Goal: Navigation & Orientation: Find specific page/section

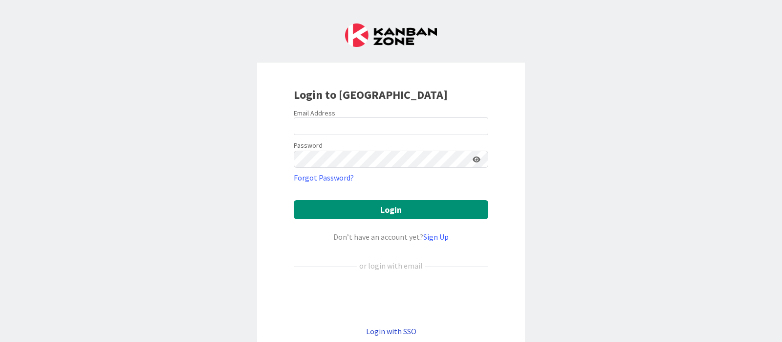
click at [402, 328] on link "Login with SSO" at bounding box center [391, 331] width 50 height 10
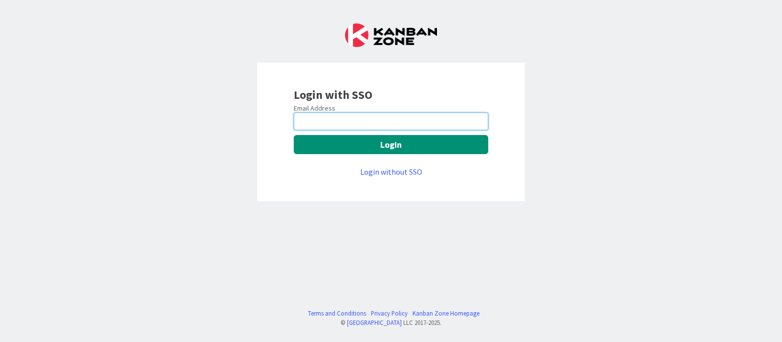
drag, startPoint x: 332, startPoint y: 119, endPoint x: 345, endPoint y: 133, distance: 19.0
click at [332, 119] on input "email" at bounding box center [391, 121] width 195 height 18
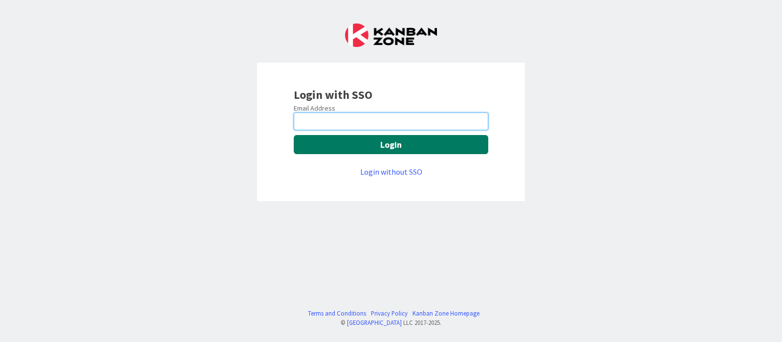
type input "devanshi.jora@mrcglobal.com"
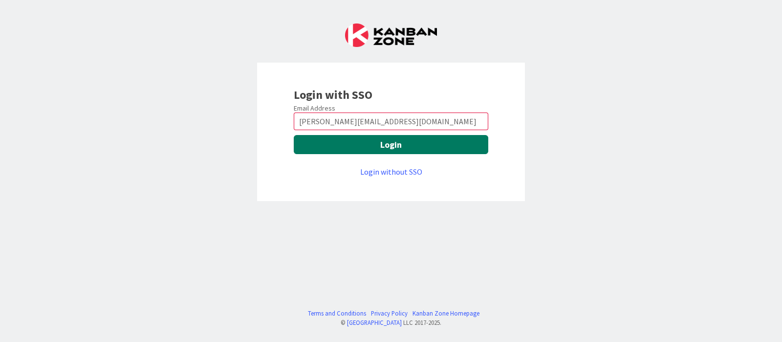
click at [364, 145] on button "Login" at bounding box center [391, 144] width 195 height 19
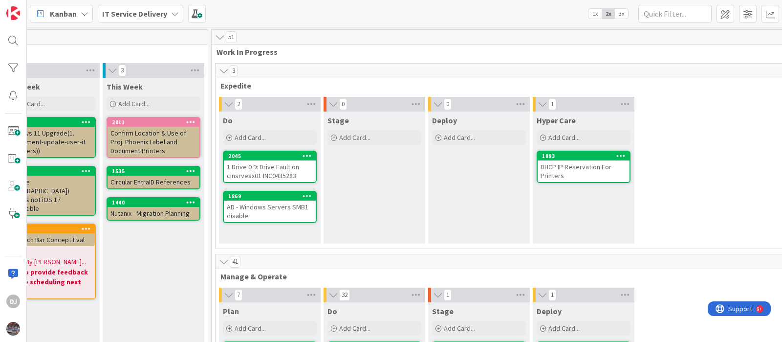
scroll to position [0, 352]
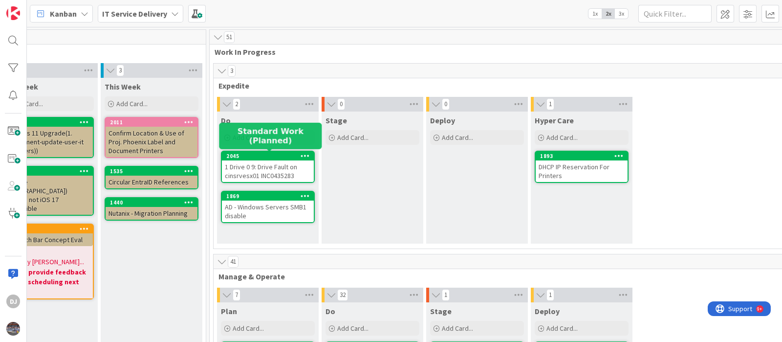
click at [270, 155] on div "2045" at bounding box center [269, 155] width 87 height 7
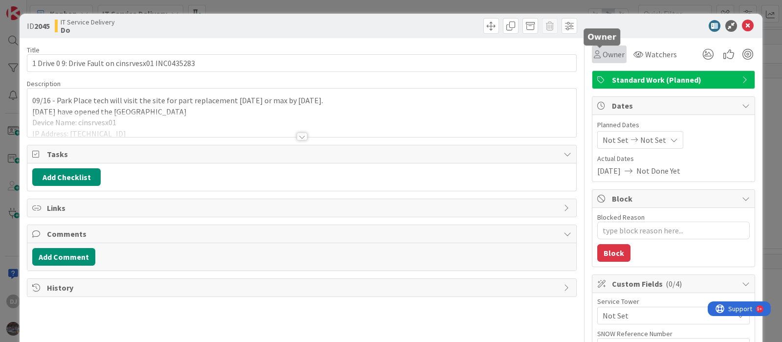
click at [594, 57] on icon at bounding box center [597, 54] width 7 height 8
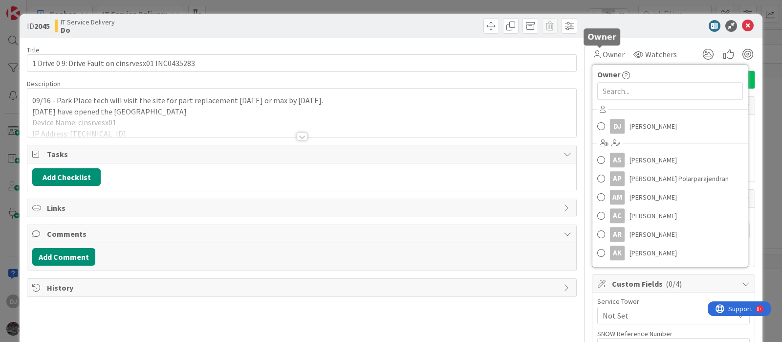
type textarea "x"
click at [626, 96] on input "text" at bounding box center [670, 91] width 146 height 18
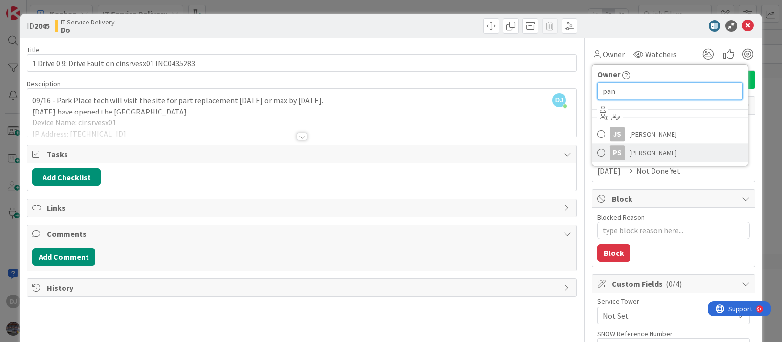
type input "pan"
click at [630, 154] on span "[PERSON_NAME]" at bounding box center [653, 152] width 47 height 15
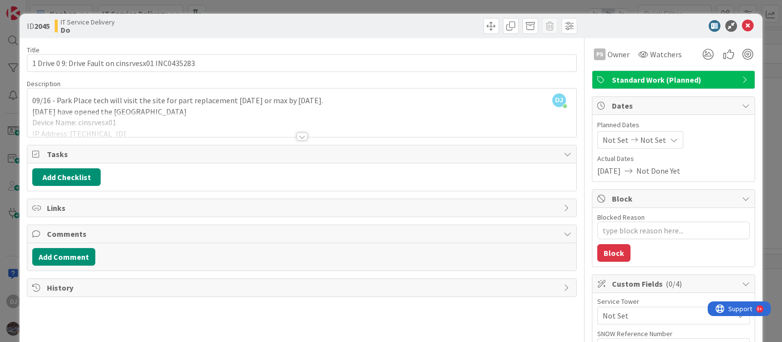
click at [439, 4] on div "ID 2045 IT Service Delivery Do Title 50 / 128 1 Drive 0 9: Drive Fault on cinsr…" at bounding box center [391, 171] width 782 height 342
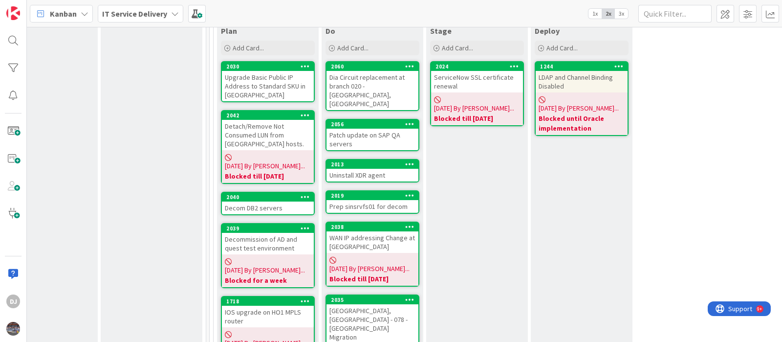
scroll to position [183, 352]
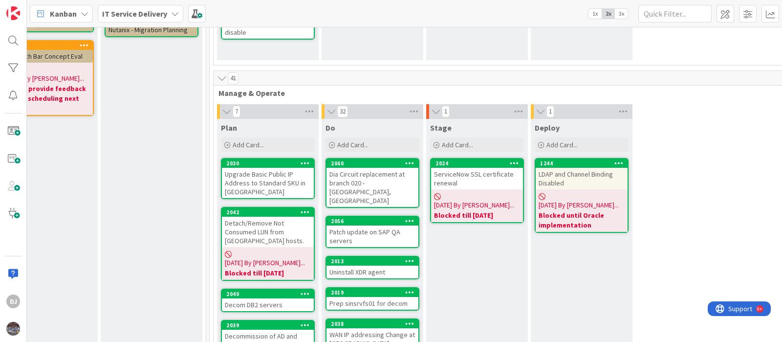
click at [490, 176] on div "ServiceNow SSL certificate renewal" at bounding box center [477, 179] width 92 height 22
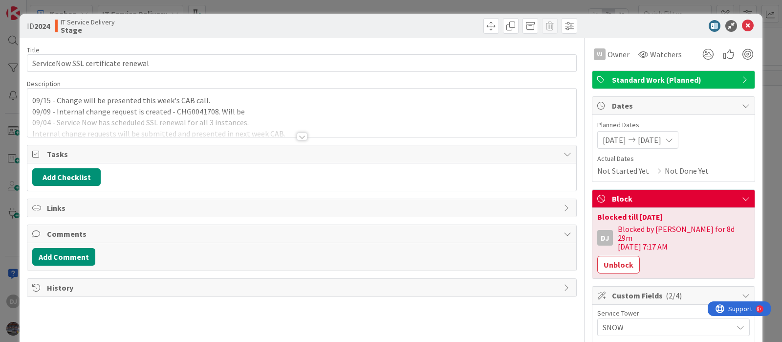
click at [11, 127] on div "ID 2024 IT Service Delivery Stage Title 35 / 128 ServiceNow SSL certificate ren…" at bounding box center [391, 171] width 782 height 342
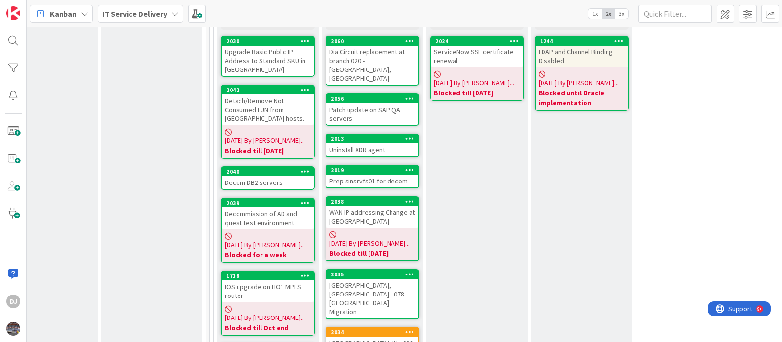
scroll to position [0, 352]
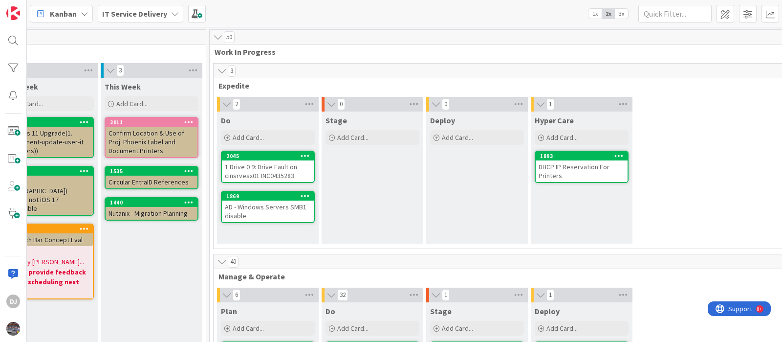
drag, startPoint x: 300, startPoint y: 167, endPoint x: 220, endPoint y: 197, distance: 85.2
click at [299, 167] on div "1 Drive 0 9: Drive Fault on cinsrvesx01 INC0435283" at bounding box center [268, 171] width 92 height 22
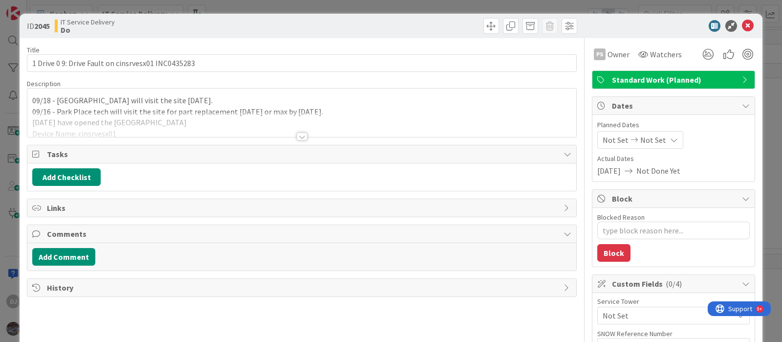
click at [295, 131] on div at bounding box center [301, 124] width 549 height 25
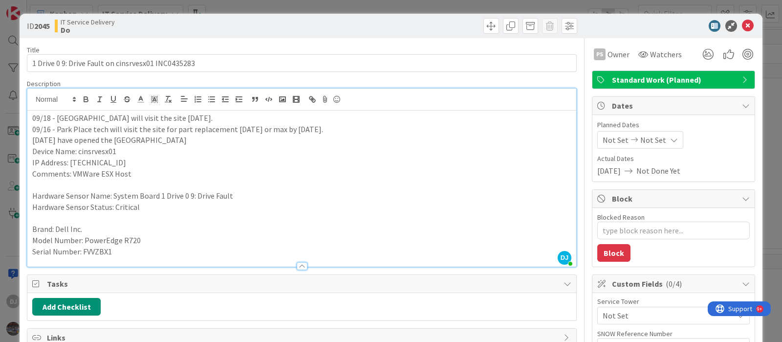
drag, startPoint x: 390, startPoint y: 4, endPoint x: 386, endPoint y: 41, distance: 36.9
click at [390, 4] on div "ID 2045 IT Service Delivery Do Title 50 / 128 1 Drive 0 9: Drive Fault on cinsr…" at bounding box center [391, 171] width 782 height 342
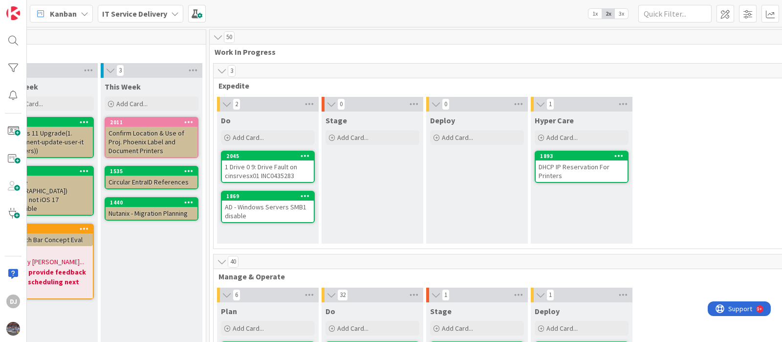
click at [291, 215] on div "AD - Windows Servers SMB1 disable" at bounding box center [268, 211] width 92 height 22
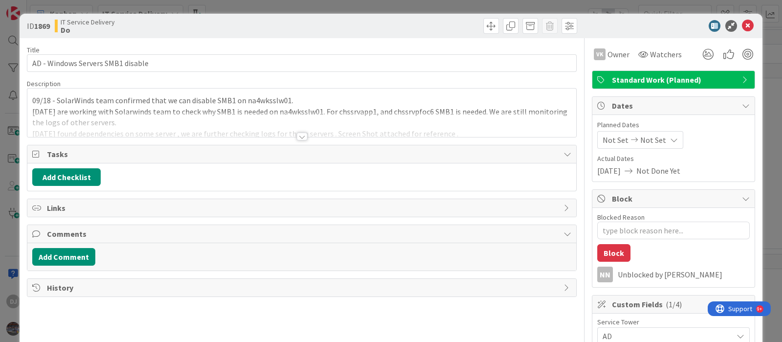
click at [350, 120] on div at bounding box center [301, 124] width 549 height 25
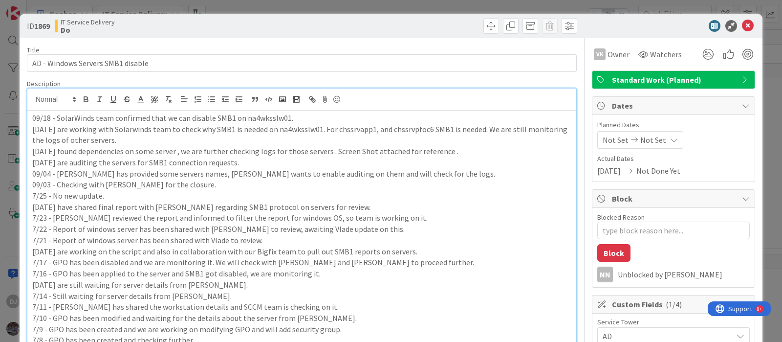
click at [416, 8] on div "ID 1869 IT Service Delivery Do Title 33 / [DATE] - Windows Servers SMB1 disable…" at bounding box center [391, 171] width 782 height 342
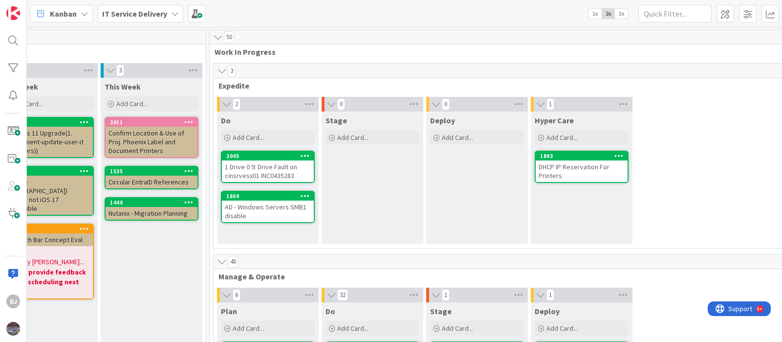
click at [583, 171] on div "DHCP IP Reservation For Printers" at bounding box center [582, 171] width 92 height 22
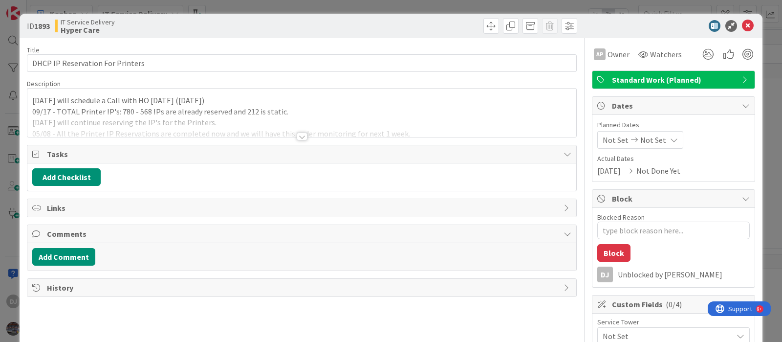
click at [374, 136] on div at bounding box center [302, 132] width 550 height 11
click at [290, 134] on div at bounding box center [301, 124] width 549 height 25
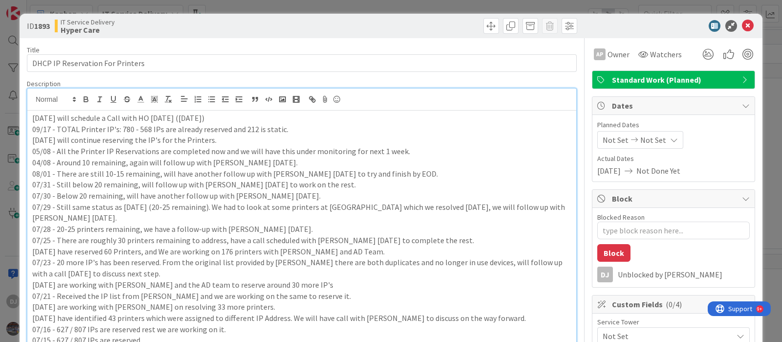
click at [375, 4] on div "ID 1893 IT Service Delivery Hyper Care Title 32 / 128 DHCP IP Reservation For P…" at bounding box center [391, 171] width 782 height 342
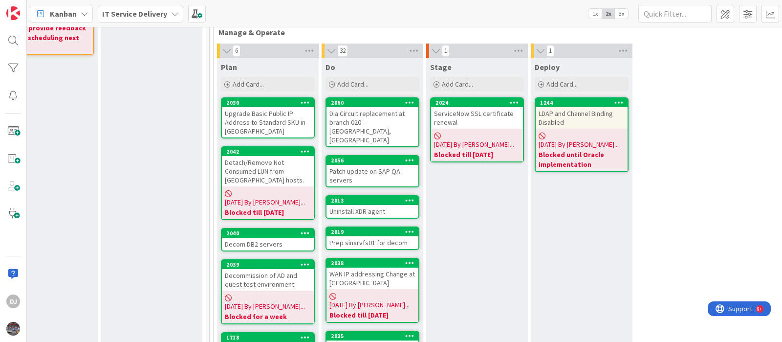
click at [291, 128] on div "Upgrade Basic Public IP Address to Standard SKU in [GEOGRAPHIC_DATA]" at bounding box center [268, 122] width 92 height 30
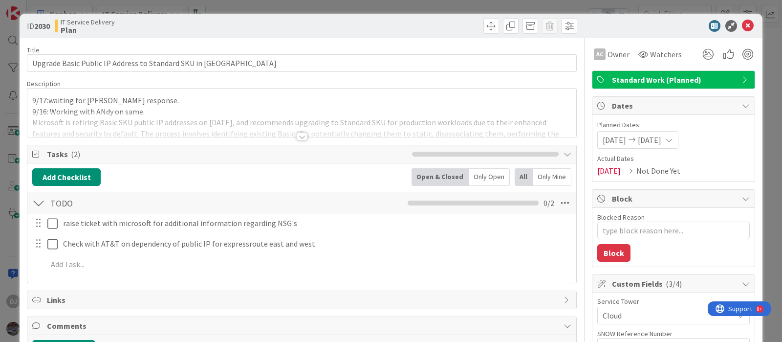
drag, startPoint x: 284, startPoint y: 126, endPoint x: 267, endPoint y: 123, distance: 17.8
click at [267, 123] on div at bounding box center [301, 124] width 549 height 25
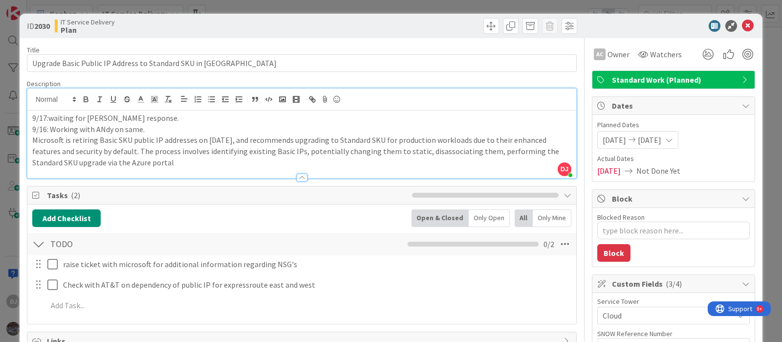
click at [335, 5] on div "ID 2030 IT Service Delivery Plan Title 56 / 128 Upgrade Basic Public IP Address…" at bounding box center [391, 171] width 782 height 342
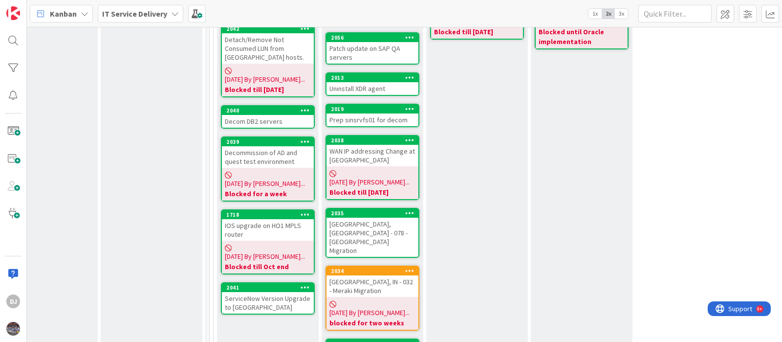
click at [266, 115] on div "Decom DB2 servers" at bounding box center [268, 121] width 92 height 13
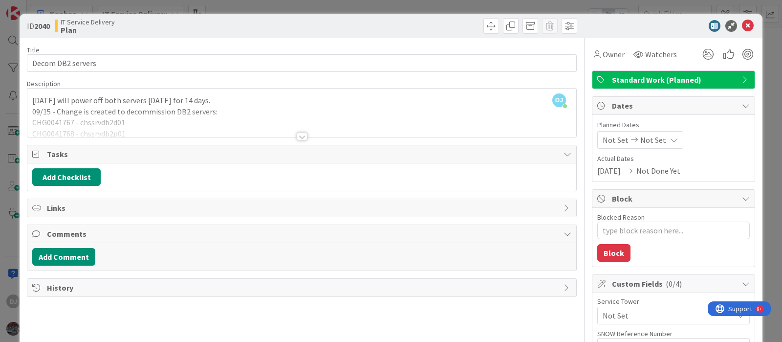
click at [268, 123] on div at bounding box center [301, 124] width 549 height 25
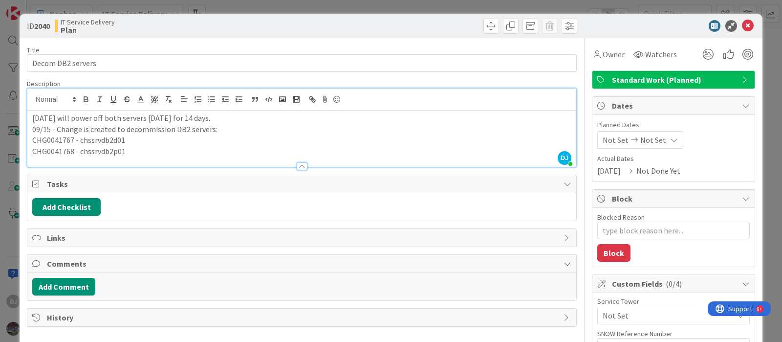
click at [311, 9] on div "ID 2040 IT Service Delivery Plan Title 17 / 128 Decom DB2 servers Description D…" at bounding box center [391, 171] width 782 height 342
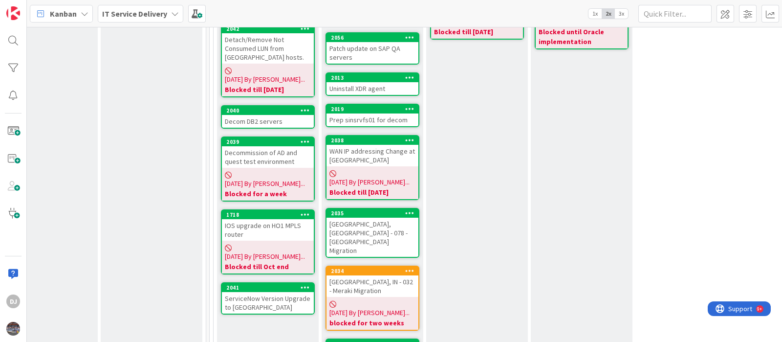
click at [288, 292] on div "ServiceNow Version Upgrade to [GEOGRAPHIC_DATA]" at bounding box center [268, 303] width 92 height 22
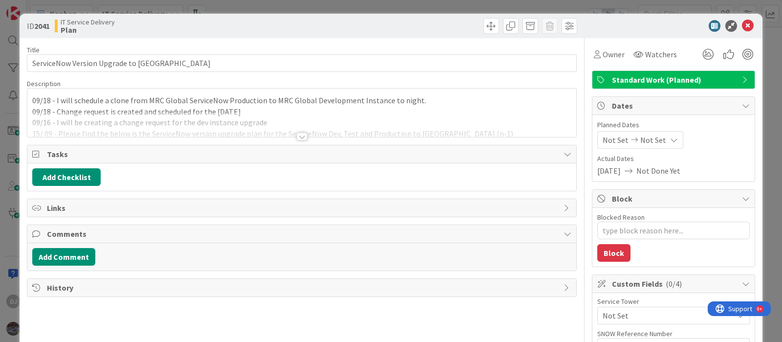
click at [297, 138] on div at bounding box center [302, 136] width 11 height 8
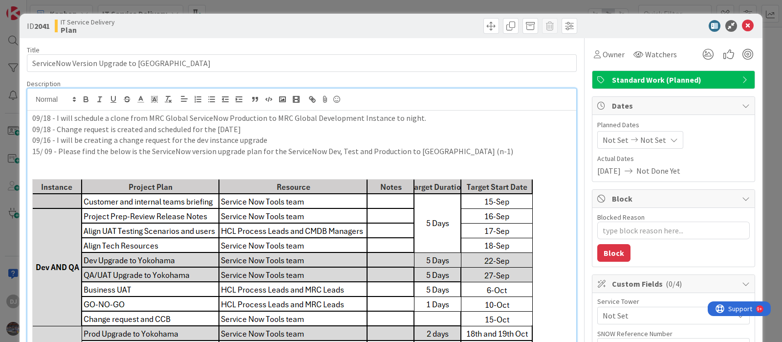
drag, startPoint x: 397, startPoint y: 6, endPoint x: 412, endPoint y: 63, distance: 59.0
click at [397, 6] on div "ID 2041 IT Service Delivery Plan Title 38 / 128 ServiceNow Version Upgrade to […" at bounding box center [391, 171] width 782 height 342
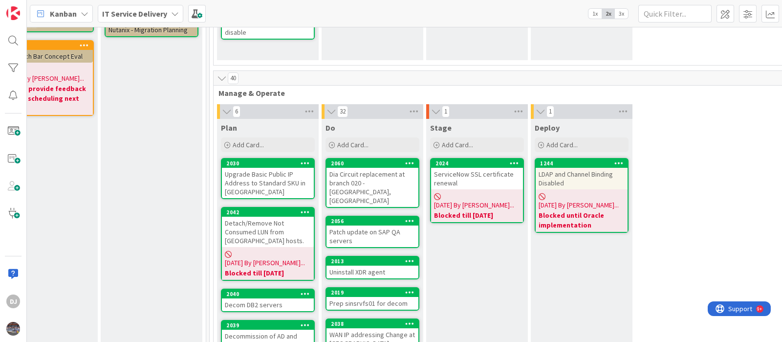
click at [394, 179] on div "Dia Circuit replacement at branch 020 -[GEOGRAPHIC_DATA], [GEOGRAPHIC_DATA]" at bounding box center [372, 187] width 92 height 39
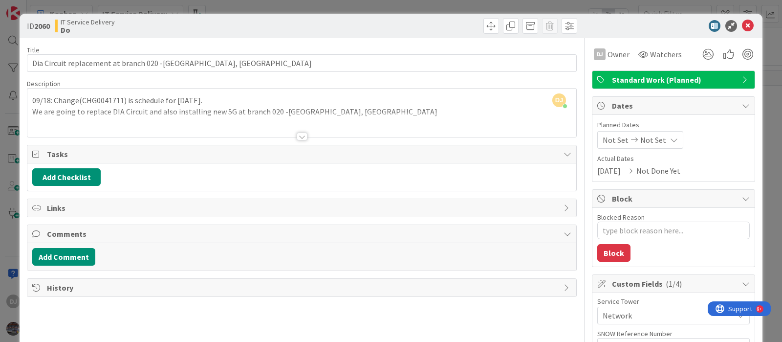
click at [376, 128] on div at bounding box center [301, 124] width 549 height 25
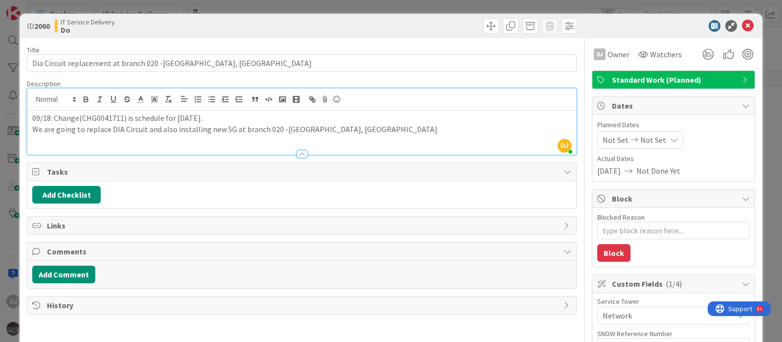
click at [388, 6] on div "ID 2060 IT Service Delivery Do Title 52 / 128 Dia Circuit replacement at branch…" at bounding box center [391, 171] width 782 height 342
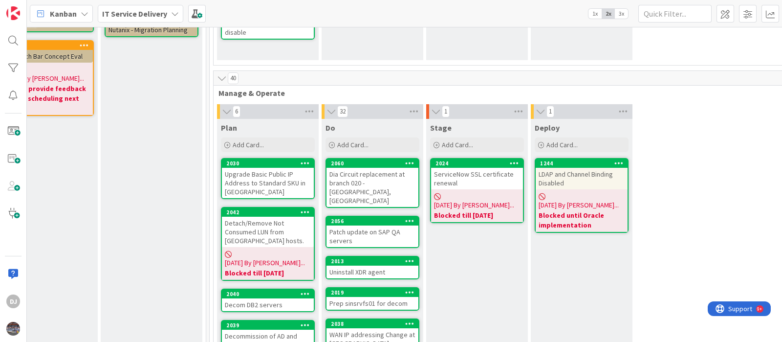
click at [366, 225] on div "Patch update on SAP QA servers" at bounding box center [372, 236] width 92 height 22
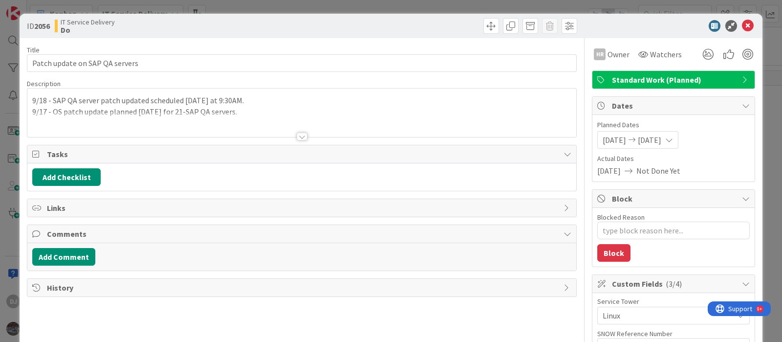
click at [344, 123] on div at bounding box center [301, 124] width 549 height 25
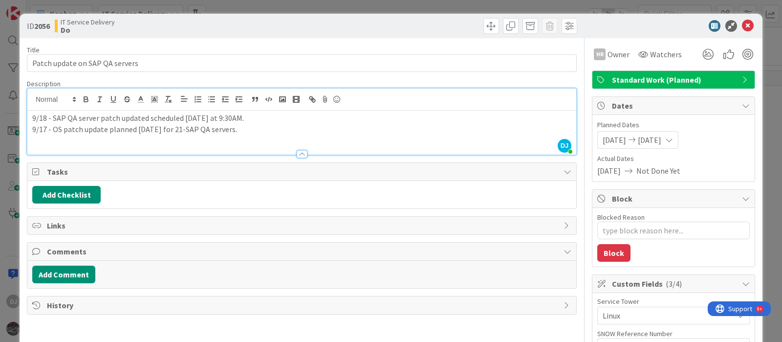
click at [362, 6] on div "ID 2056 IT Service Delivery Do Title 30 / 128 Patch update on SAP QA servers De…" at bounding box center [391, 171] width 782 height 342
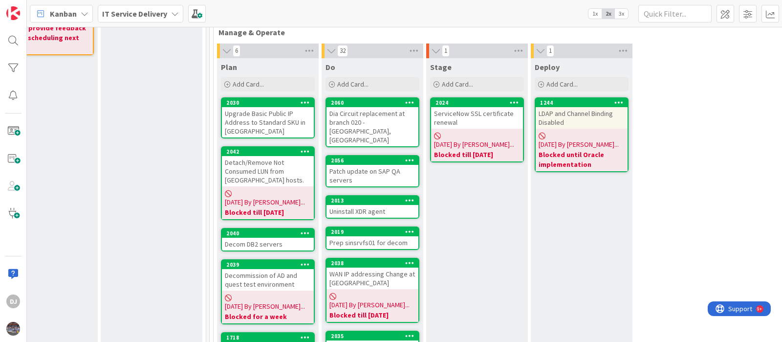
click at [386, 205] on div "Uninstall XDR agent" at bounding box center [372, 211] width 92 height 13
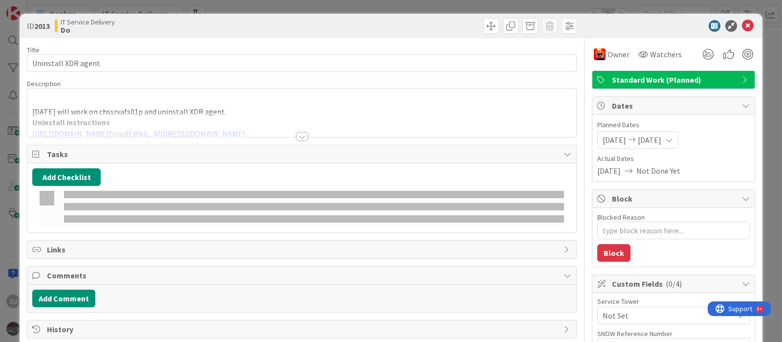
click at [302, 118] on div at bounding box center [301, 124] width 549 height 25
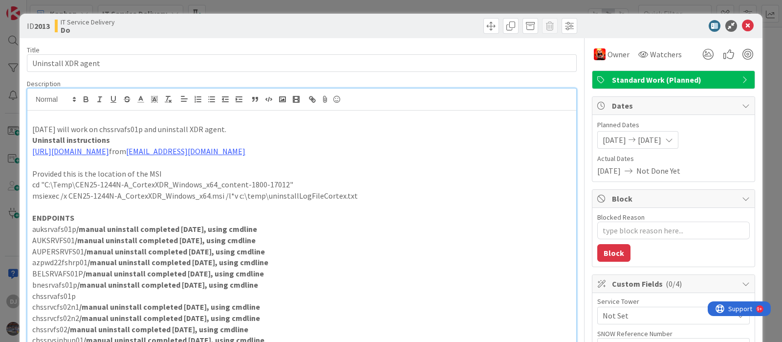
click at [395, 6] on div "ID 2013 IT Service Delivery Do Title 19 / 128 Uninstall XDR agent Description D…" at bounding box center [391, 171] width 782 height 342
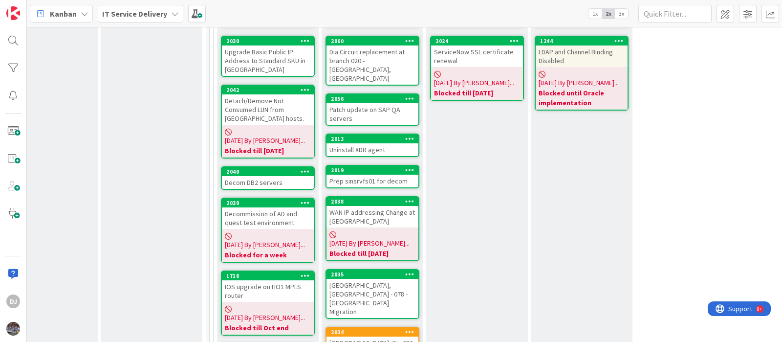
click at [360, 174] on div "Prep sinsrvfs01 for decom" at bounding box center [372, 180] width 92 height 13
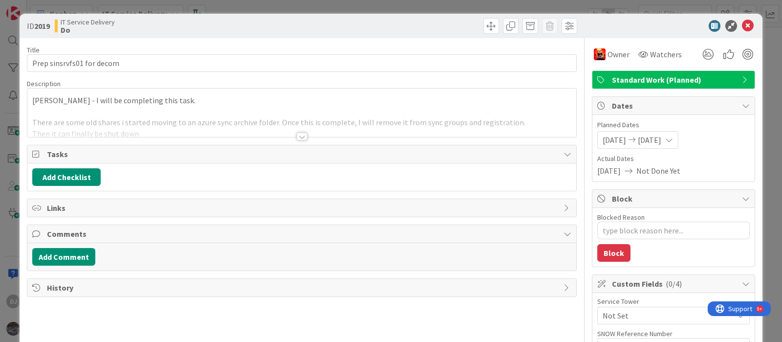
click at [308, 124] on div at bounding box center [301, 124] width 549 height 25
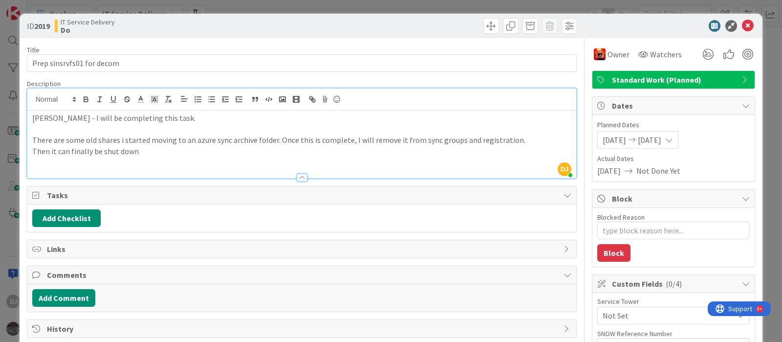
click at [293, 7] on div "ID 2019 IT Service Delivery Do Title 25 / 128 Prep sinsrvfs01 for decom Descrip…" at bounding box center [391, 171] width 782 height 342
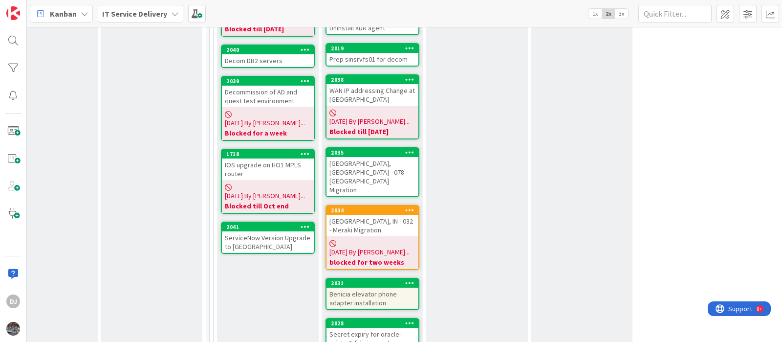
click at [343, 157] on div "[GEOGRAPHIC_DATA], [GEOGRAPHIC_DATA] - 078 - [GEOGRAPHIC_DATA] Migration" at bounding box center [372, 176] width 92 height 39
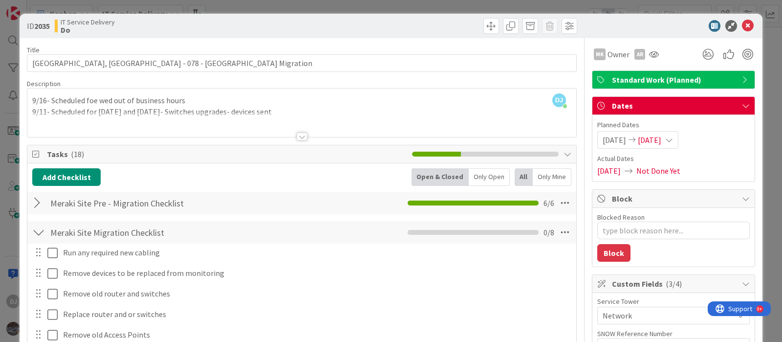
click at [298, 122] on div at bounding box center [301, 124] width 549 height 25
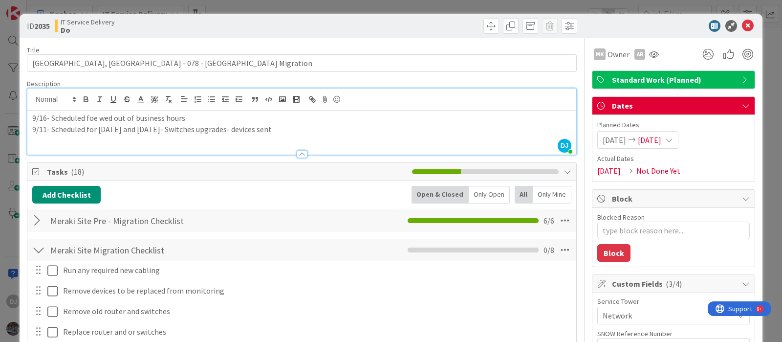
click at [270, 4] on div "ID 2035 IT Service Delivery Do Title 35 / 128 [GEOGRAPHIC_DATA], [GEOGRAPHIC_DA…" at bounding box center [391, 171] width 782 height 342
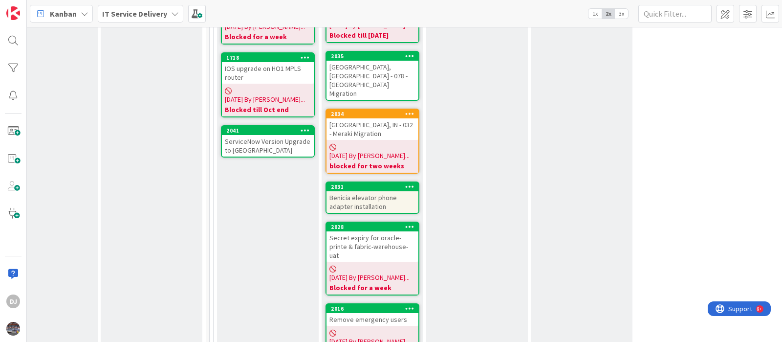
scroll to position [550, 352]
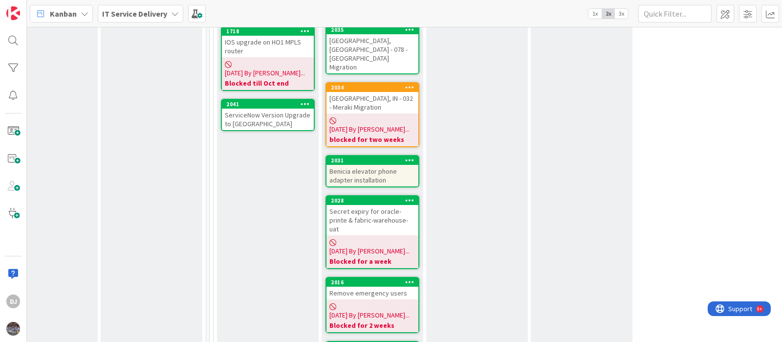
click at [388, 165] on div "Benicia elevator phone adapter installation" at bounding box center [372, 176] width 92 height 22
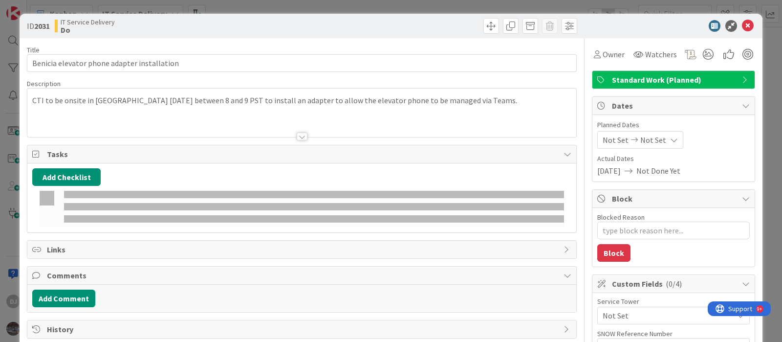
click at [406, 120] on div at bounding box center [301, 124] width 549 height 25
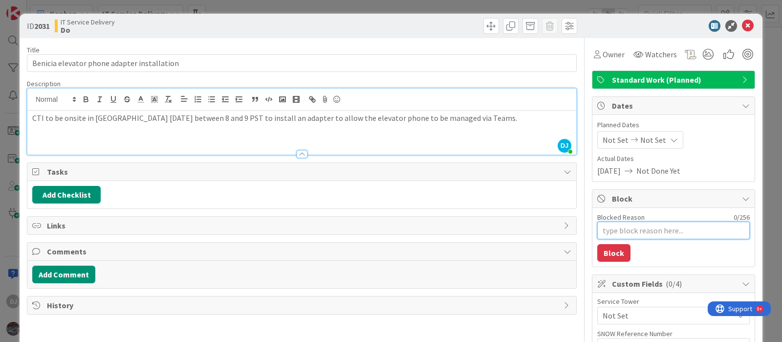
click at [606, 227] on textarea "Blocked Reason" at bounding box center [673, 230] width 152 height 18
type textarea "x"
type textarea "B"
type textarea "x"
type textarea "Bl"
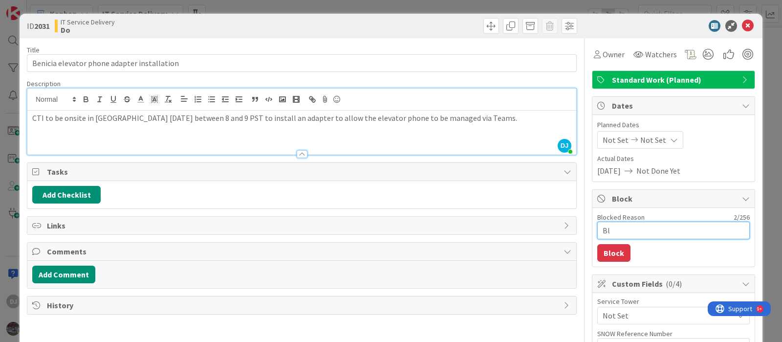
type textarea "x"
type textarea "Blo"
type textarea "x"
type textarea "Bloc"
type textarea "x"
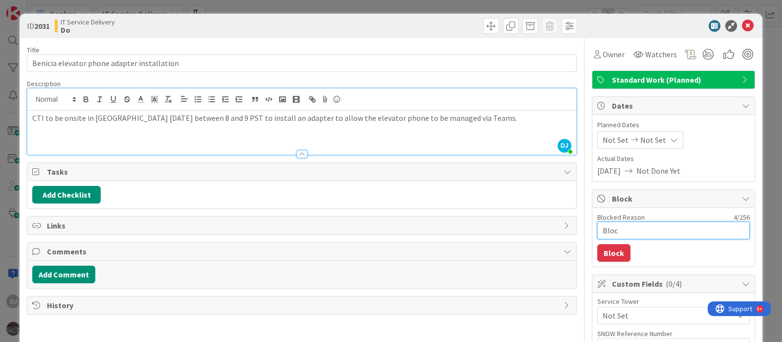
type textarea "Block"
type textarea "x"
type textarea "Blocke"
type textarea "x"
type textarea "Blocked"
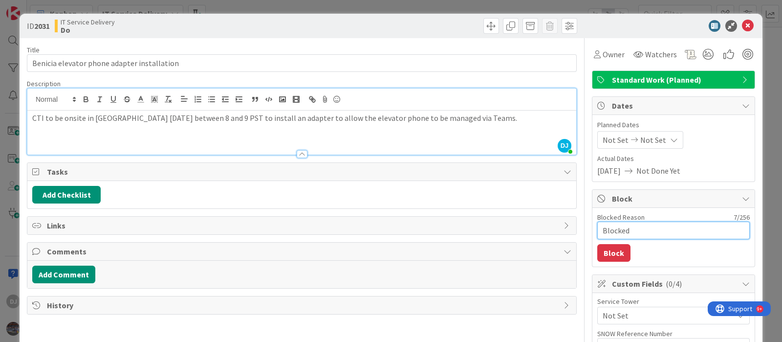
type textarea "x"
type textarea "Blocked"
type textarea "x"
type textarea "Blocked t"
type textarea "x"
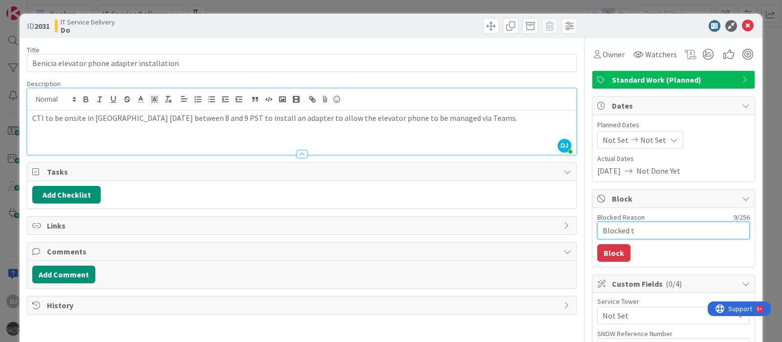
type textarea "Blocked ti"
type textarea "x"
type textarea "Blocked til"
type textarea "x"
type textarea "Blocked till"
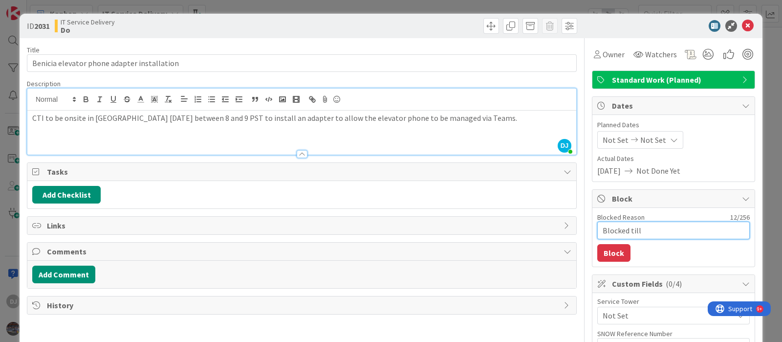
type textarea "x"
type textarea "Blocked till"
type textarea "x"
type textarea "Blocked till 2"
type textarea "x"
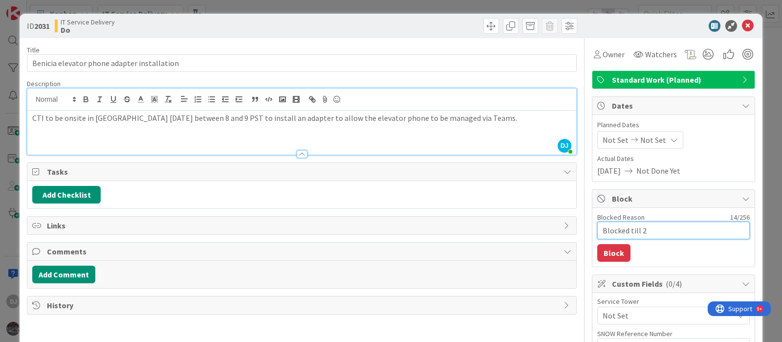
type textarea "Blocked till 24"
type textarea "x"
type textarea "Blocked till 24t"
type textarea "x"
type textarea "Blocked till 24th"
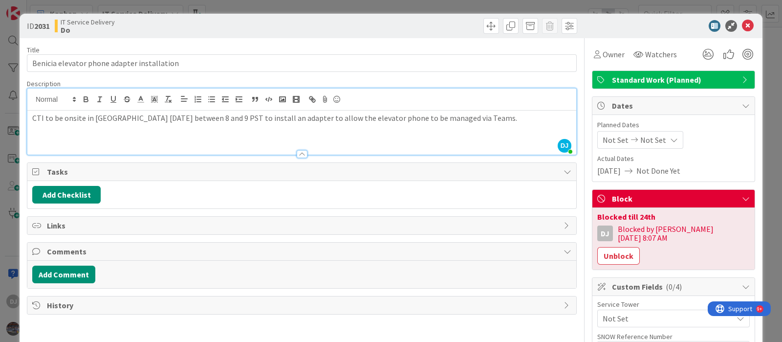
click at [379, 8] on div "ID 2031 IT Service Delivery Do Title 43 / 128 Benicia elevator phone adapter in…" at bounding box center [391, 171] width 782 height 342
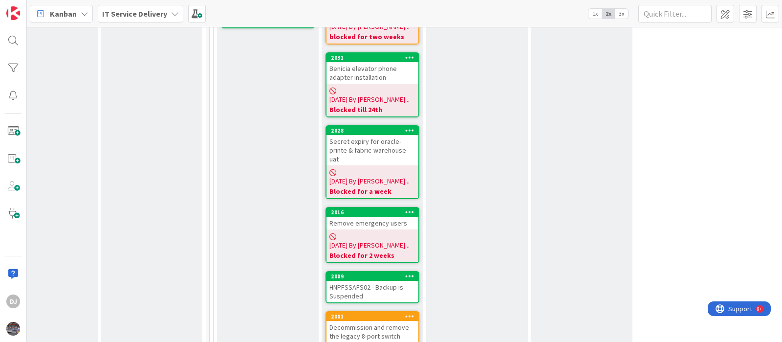
scroll to position [672, 352]
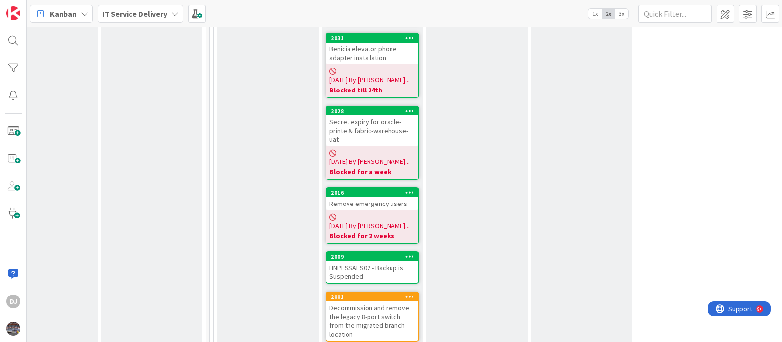
click at [399, 261] on div "HNPFSSAFS02 - Backup is Suspended" at bounding box center [372, 272] width 92 height 22
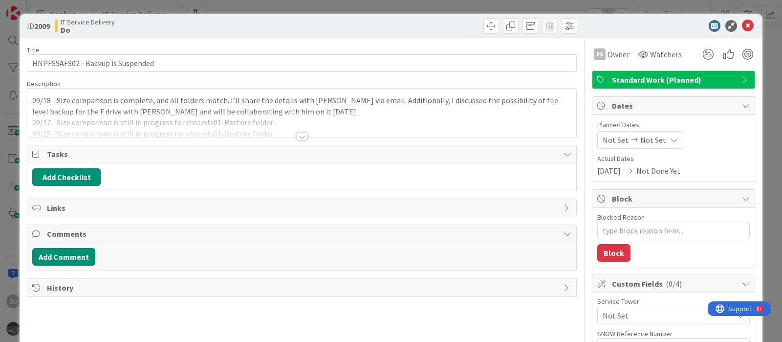
click at [291, 130] on div at bounding box center [301, 124] width 549 height 25
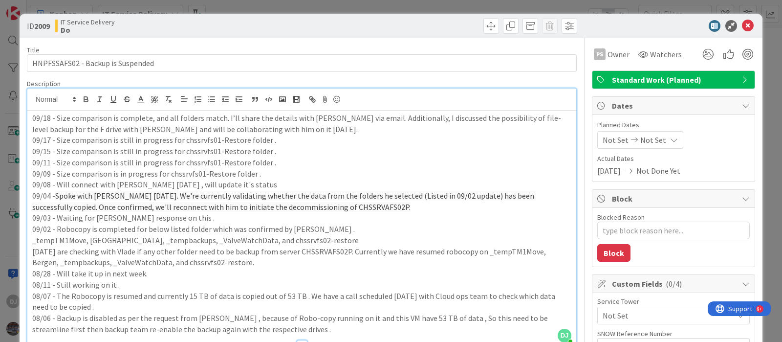
click at [337, 9] on div "ID 2009 IT Service Delivery Do Title 33 / 128 HNPFSSAFS02 - Backup is Suspended…" at bounding box center [391, 171] width 782 height 342
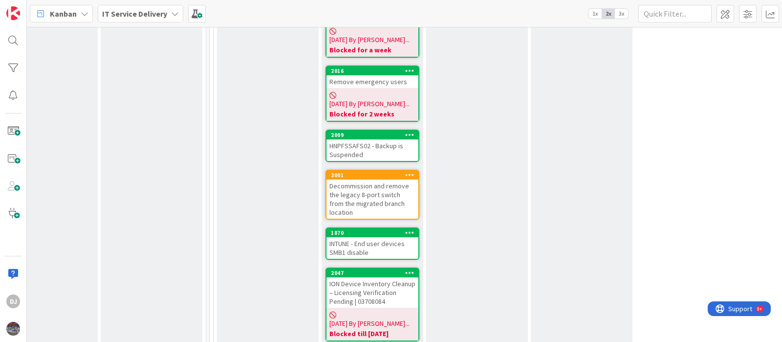
click at [352, 179] on div "Decommission and remove the legacy 8-port switch from the migrated branch locat…" at bounding box center [372, 198] width 92 height 39
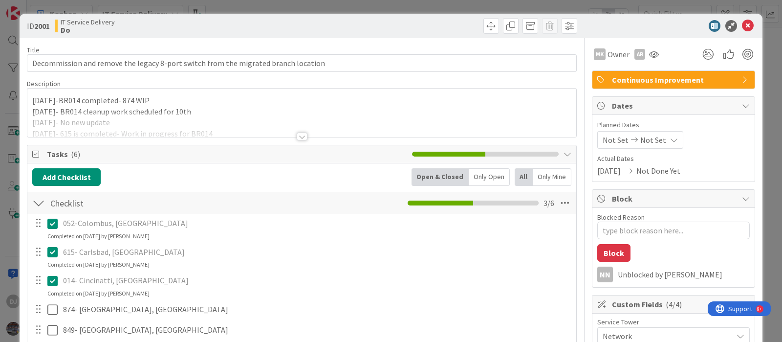
click at [370, 140] on div "Title 82 / 128 Decommission and remove the legacy 8-port switch from the migrat…" at bounding box center [302, 296] width 550 height 517
click at [322, 124] on div at bounding box center [301, 124] width 549 height 25
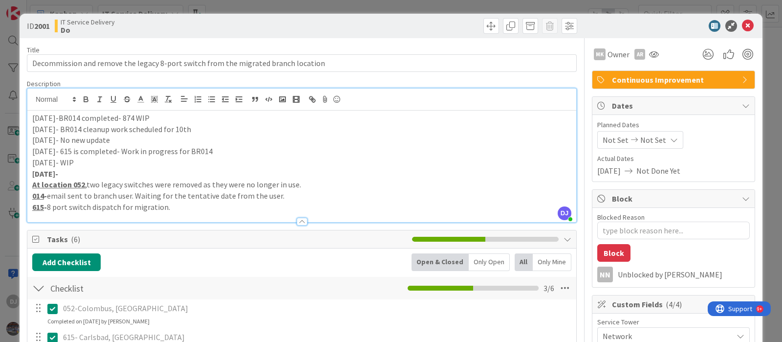
click at [360, 6] on div "ID 2001 IT Service Delivery Do Title 82 / 128 Decommission and remove the legac…" at bounding box center [391, 171] width 782 height 342
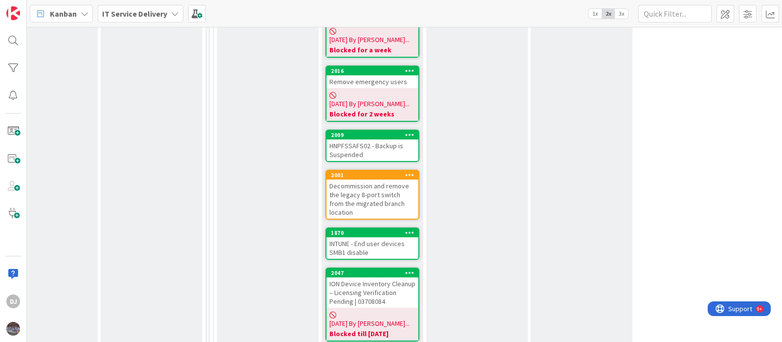
click at [385, 237] on div "INTUNE - End user devices SMB1 disable" at bounding box center [372, 248] width 92 height 22
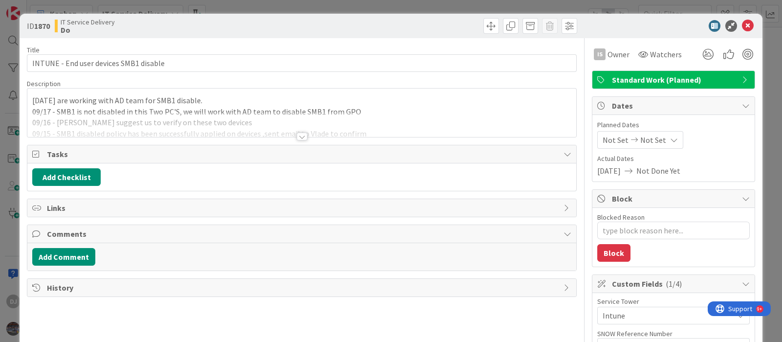
click at [309, 123] on div at bounding box center [301, 124] width 549 height 25
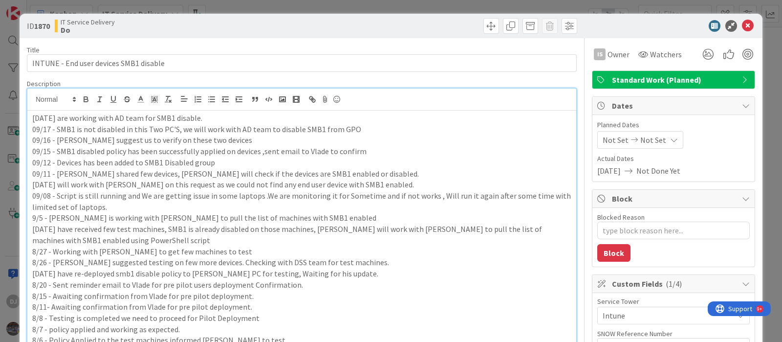
click at [336, 6] on div "ID 1870 IT Service Delivery Do Title 38 / 128 INTUNE - End user devices SMB1 di…" at bounding box center [391, 171] width 782 height 342
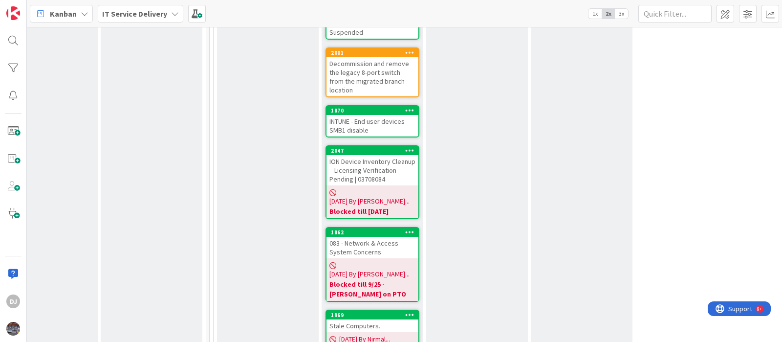
scroll to position [977, 352]
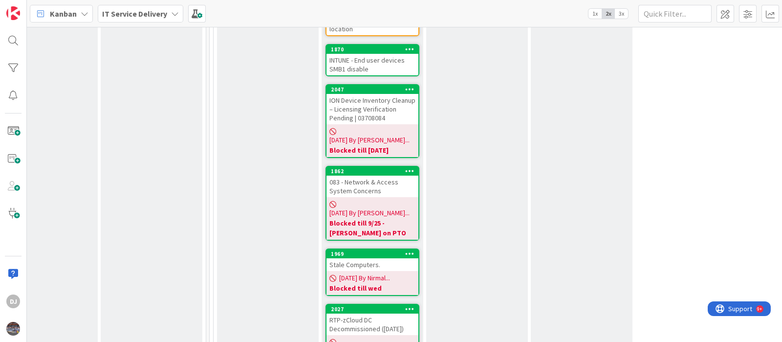
click at [355, 258] on div "Stale Computers." at bounding box center [372, 264] width 92 height 13
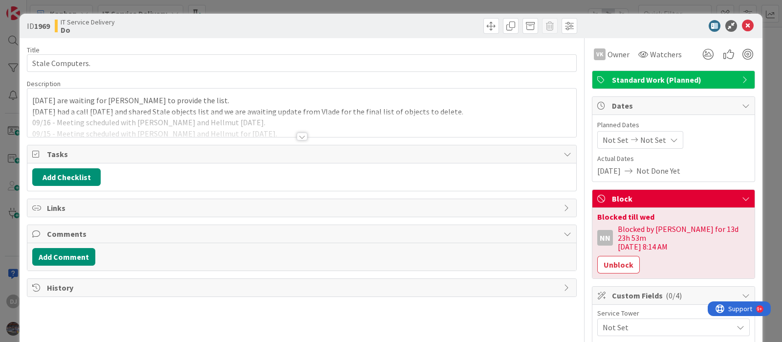
click at [339, 121] on div at bounding box center [301, 124] width 549 height 25
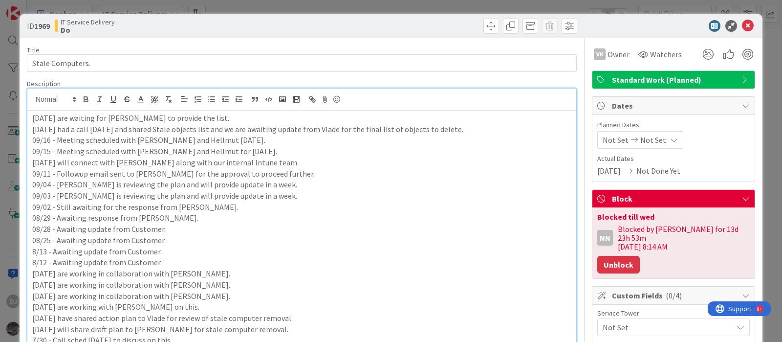
click at [620, 259] on button "Unblock" at bounding box center [618, 265] width 43 height 18
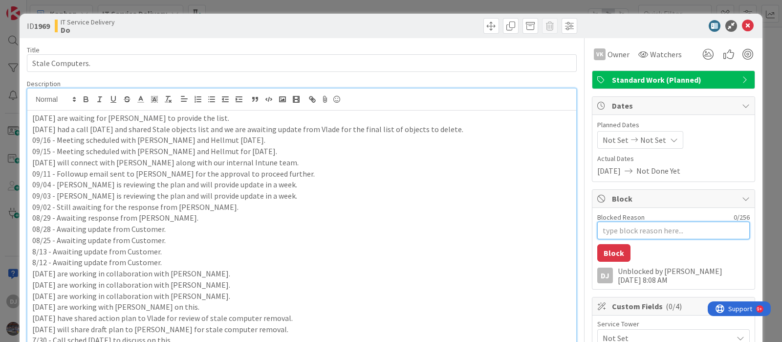
click at [607, 225] on textarea "Blocked Reason" at bounding box center [673, 230] width 152 height 18
type textarea "x"
type textarea "A"
type textarea "x"
type textarea "Aw"
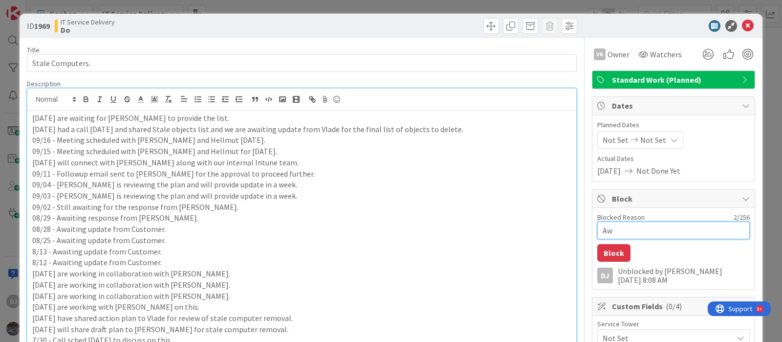
type textarea "x"
type textarea "Awa"
type textarea "x"
type textarea "Awai"
type textarea "x"
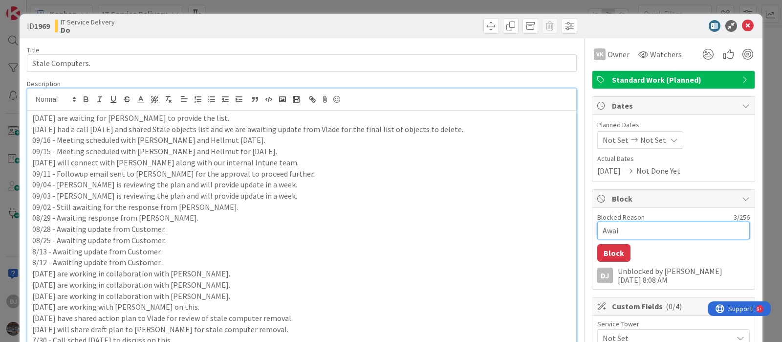
type textarea "Await"
type textarea "x"
type textarea "Awaiti"
type textarea "x"
type textarea "Awaitin"
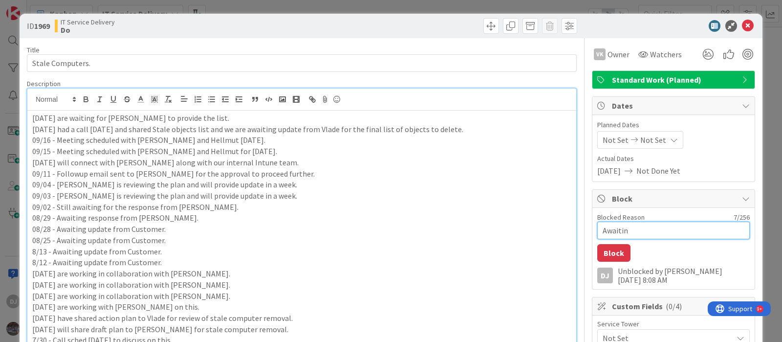
type textarea "x"
type textarea "Awaiting"
type textarea "x"
type textarea "Awaiting"
type textarea "x"
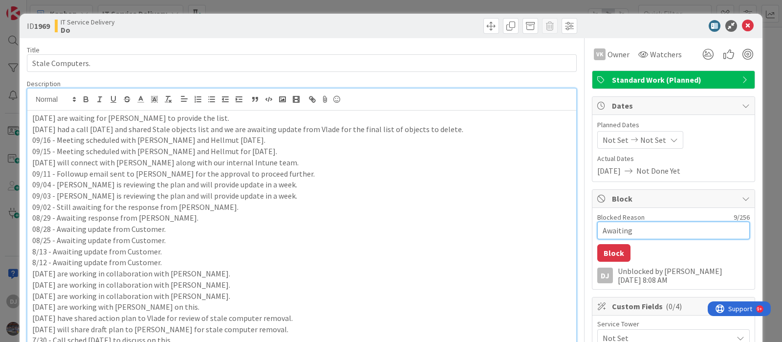
type textarea "Awaiting l"
type textarea "x"
type textarea "Awaiting li"
type textarea "x"
type textarea "Awaiting lis"
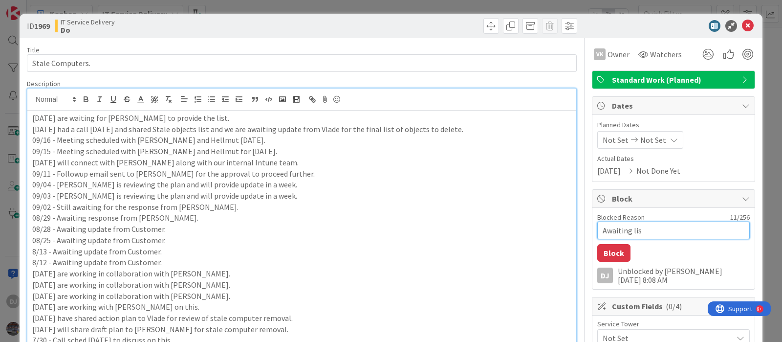
type textarea "x"
type textarea "Awaiting list"
type textarea "x"
type textarea "Awaiting list"
type textarea "x"
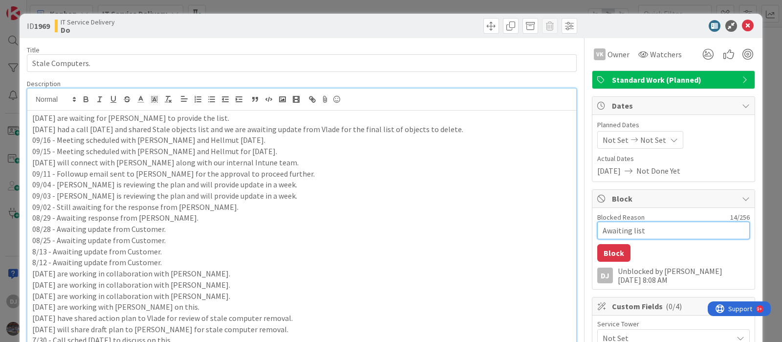
type textarea "Awaiting list f"
type textarea "x"
type textarea "Awaiting list fr"
type textarea "x"
type textarea "Awaiting list from"
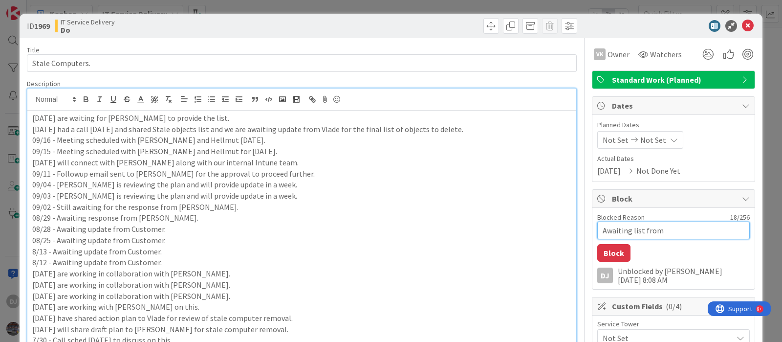
type textarea "x"
type textarea "Awaiting list from"
type textarea "x"
type textarea "Awaiting list from V"
type textarea "x"
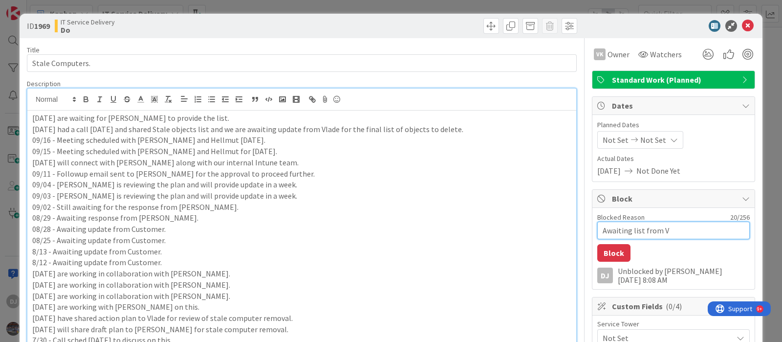
type textarea "Awaiting list from Vl"
type textarea "x"
type textarea "Awaiting list from Vla"
type textarea "x"
type textarea "Awaiting list from [PERSON_NAME]"
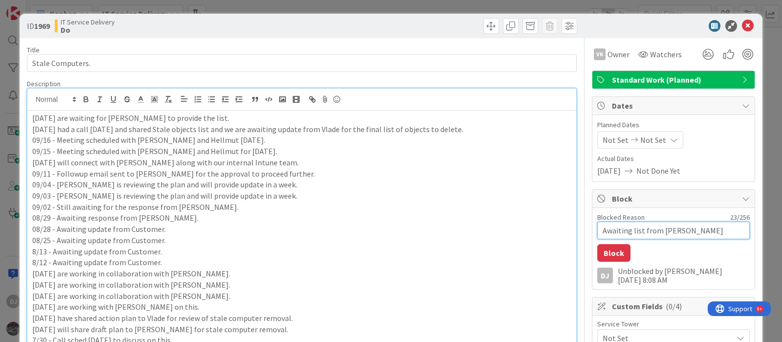
type textarea "x"
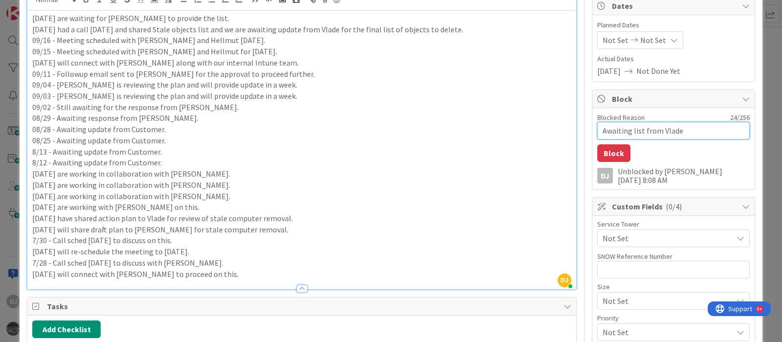
scroll to position [99, 0]
type textarea "Awaiting list from Vlade"
drag, startPoint x: 605, startPoint y: 152, endPoint x: 539, endPoint y: 165, distance: 67.1
click at [605, 152] on button "Block" at bounding box center [613, 154] width 33 height 18
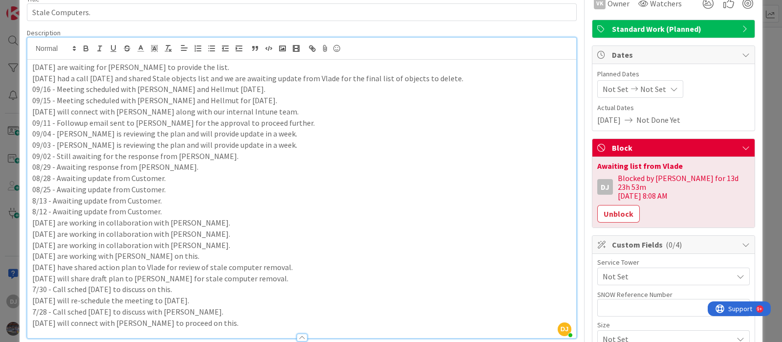
scroll to position [0, 0]
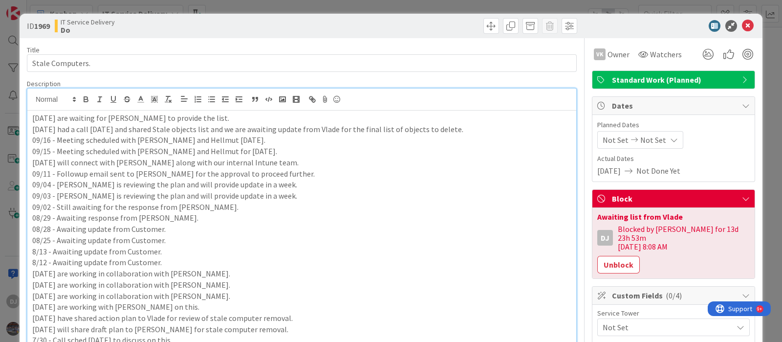
click at [380, 5] on div "ID 1969 IT Service Delivery Do Title 16 / 128 Stale Computers. Description DJ […" at bounding box center [391, 171] width 782 height 342
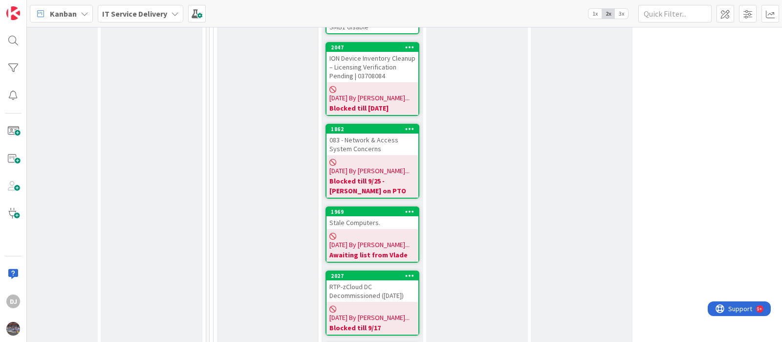
scroll to position [1039, 352]
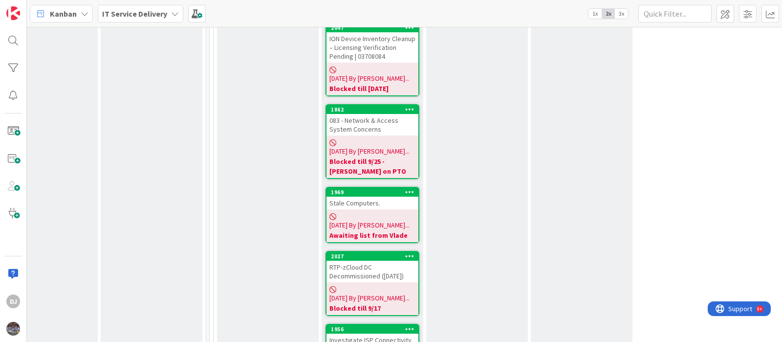
click at [381, 261] on div "RTP-zCloud DC Decommissioned ([DATE])" at bounding box center [372, 272] width 92 height 22
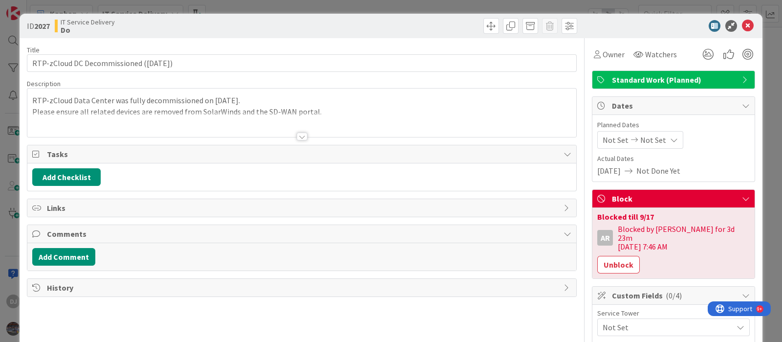
click at [324, 130] on div at bounding box center [301, 124] width 549 height 25
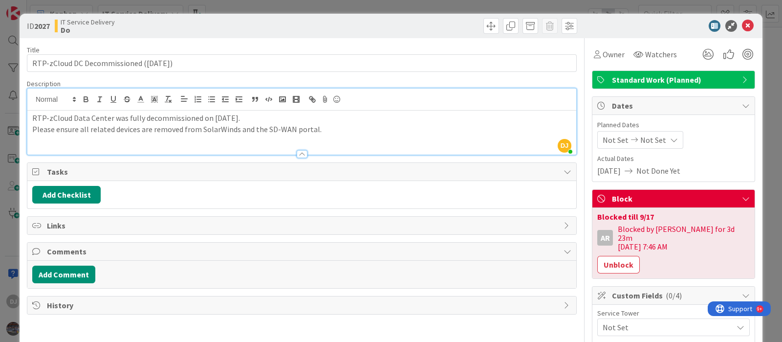
drag, startPoint x: 604, startPoint y: 252, endPoint x: 562, endPoint y: 220, distance: 53.1
click at [604, 256] on button "Unblock" at bounding box center [618, 265] width 43 height 18
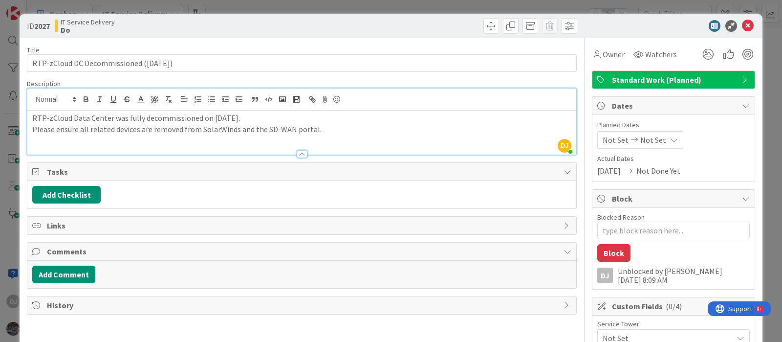
drag, startPoint x: 363, startPoint y: 6, endPoint x: 380, endPoint y: 21, distance: 22.5
click at [363, 6] on div "ID 2027 IT Service Delivery Do Title 41 / 128 RTP-zCloud DC Decommissioned ([DA…" at bounding box center [391, 171] width 782 height 342
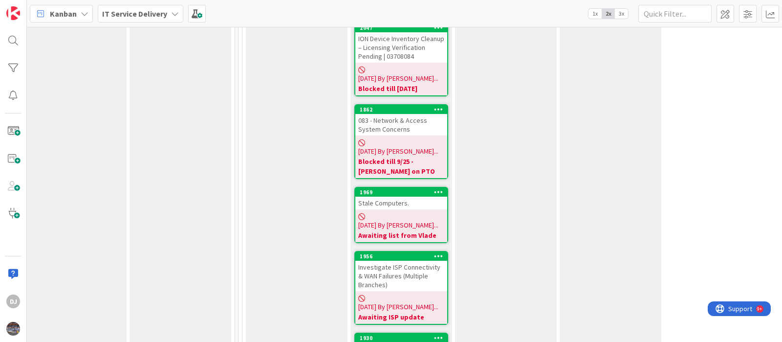
scroll to position [1100, 323]
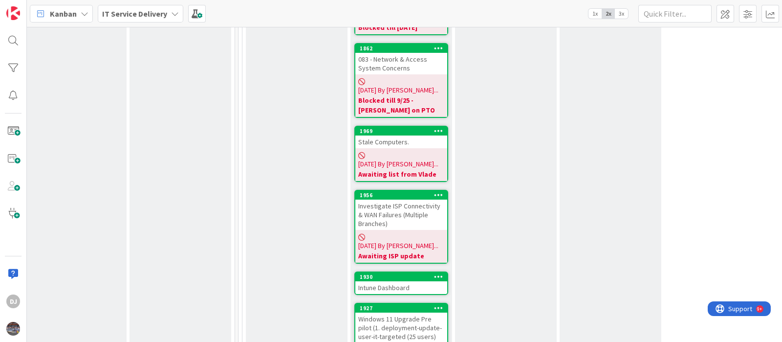
click at [413, 281] on div "Intune Dashboard" at bounding box center [401, 287] width 92 height 13
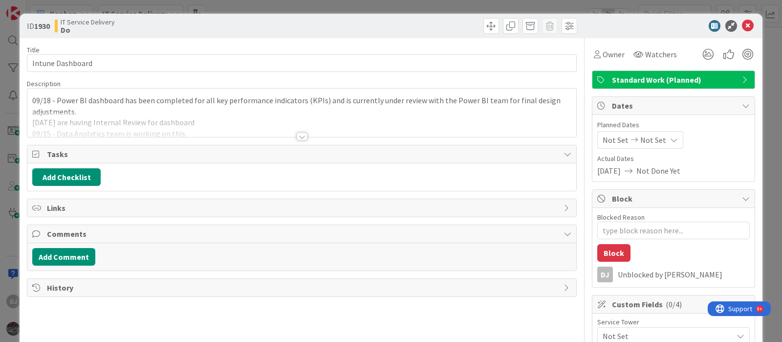
click at [406, 131] on div at bounding box center [301, 124] width 549 height 25
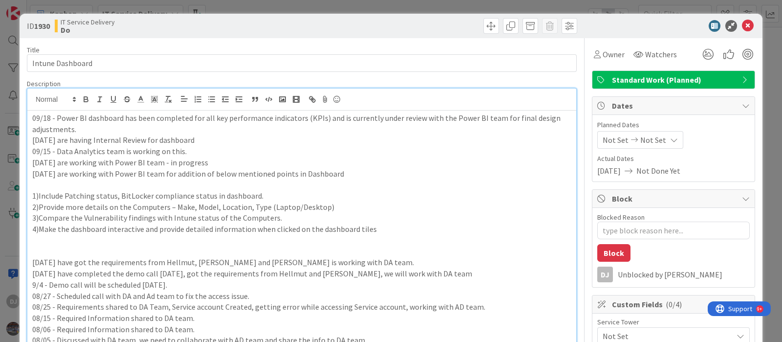
drag, startPoint x: 329, startPoint y: 4, endPoint x: 365, endPoint y: 140, distance: 140.1
click at [329, 4] on div "ID 1930 IT Service Delivery Do Title 16 / 128 Intune Dashboard Description DJ […" at bounding box center [391, 171] width 782 height 342
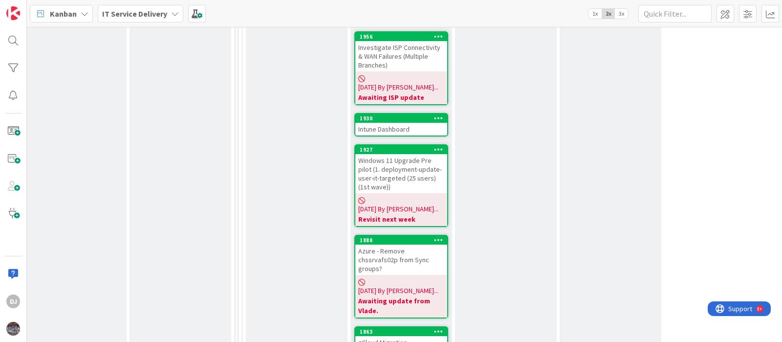
scroll to position [1283, 323]
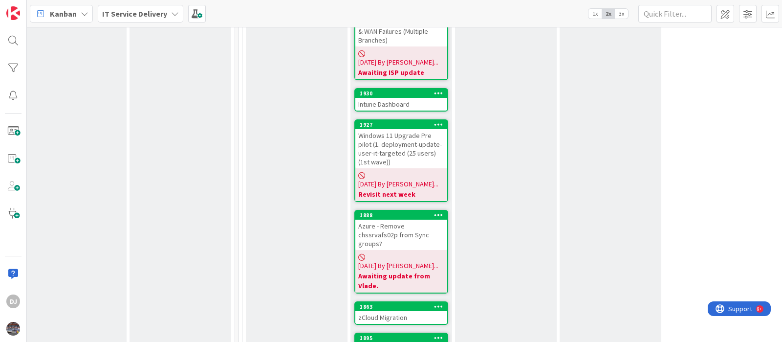
click at [394, 311] on div "zCloud Migration" at bounding box center [401, 317] width 92 height 13
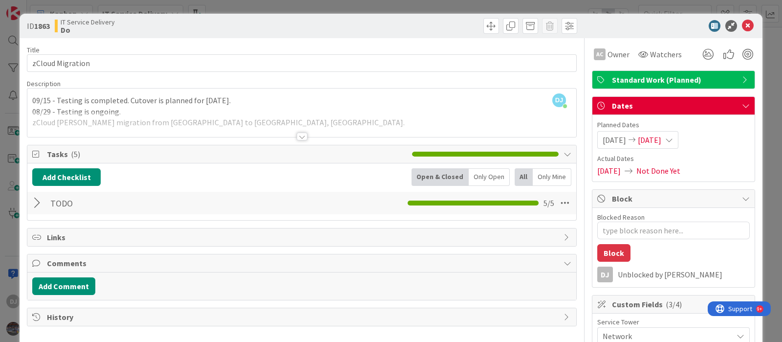
click at [341, 129] on div at bounding box center [301, 124] width 549 height 25
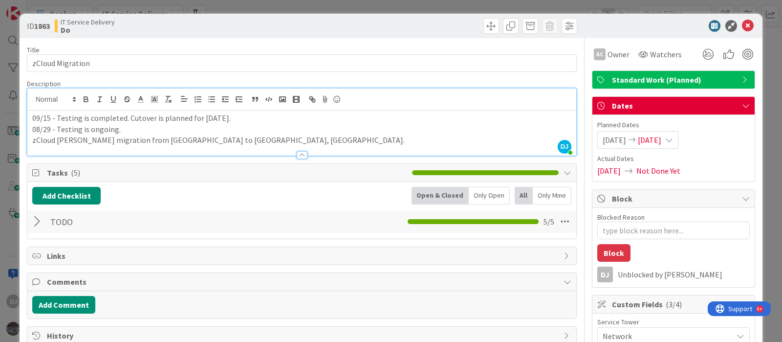
drag, startPoint x: 297, startPoint y: 4, endPoint x: 367, endPoint y: 107, distance: 123.8
click at [297, 4] on div "ID 1863 IT Service Delivery Do Title 16 / 128 zCloud Migration Description DJ […" at bounding box center [391, 171] width 782 height 342
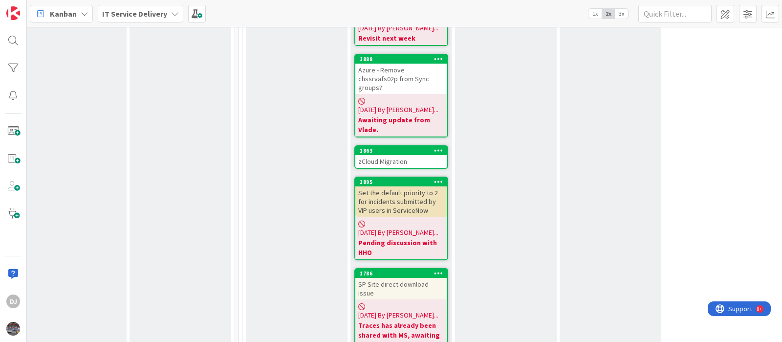
scroll to position [1466, 323]
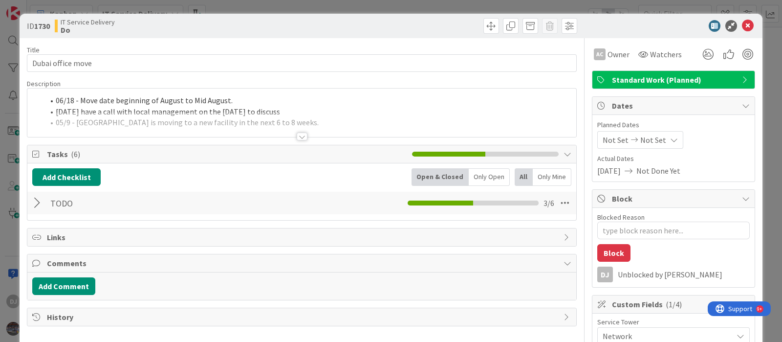
click at [299, 129] on div at bounding box center [301, 124] width 549 height 25
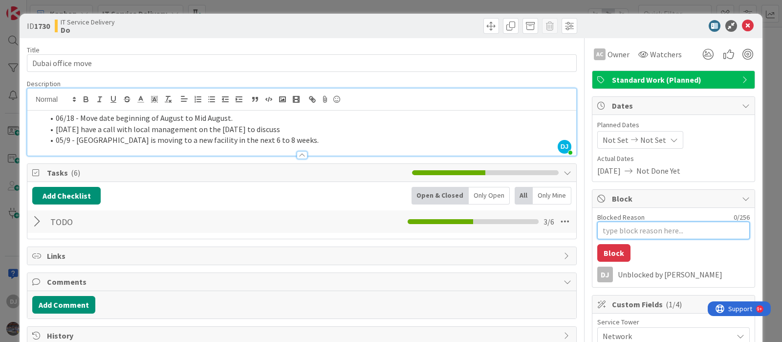
click at [601, 229] on textarea "Blocked Reason" at bounding box center [673, 230] width 152 height 18
type textarea "x"
type textarea "B"
type textarea "x"
type textarea "Bl"
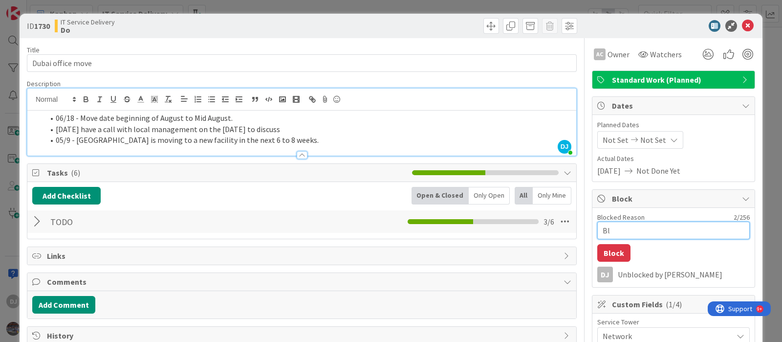
type textarea "x"
type textarea "Blo"
type textarea "x"
type textarea "Bloc"
type textarea "x"
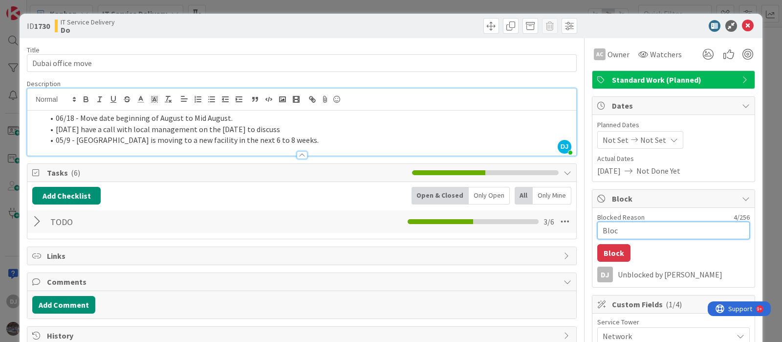
type textarea "Block"
type textarea "x"
type textarea "Blocke"
type textarea "x"
type textarea "Blocked"
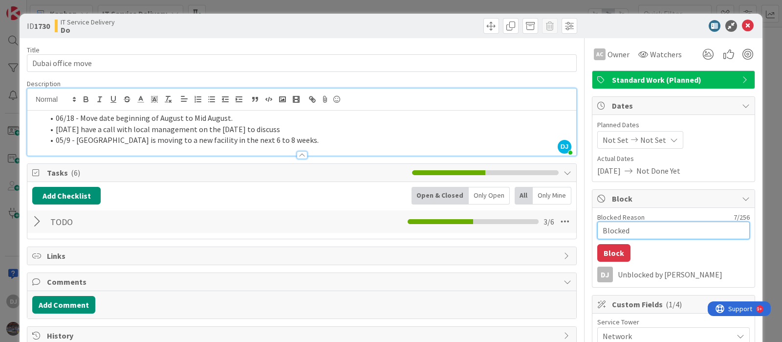
type textarea "x"
type textarea "Blocked"
type textarea "x"
type textarea "Blocked t"
type textarea "x"
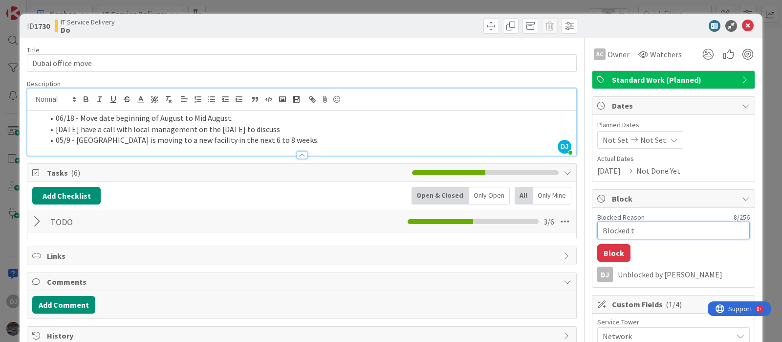
type textarea "Blocked ti"
type textarea "x"
type textarea "Blocked til"
type textarea "x"
type textarea "Blocked till"
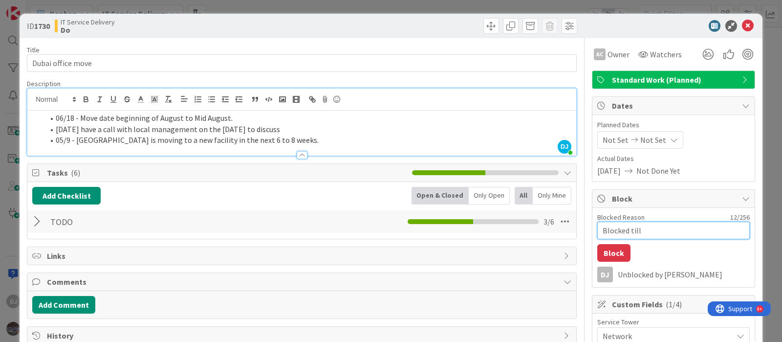
type textarea "x"
type textarea "Blocked till"
type textarea "x"
type textarea "Blocked till O"
type textarea "x"
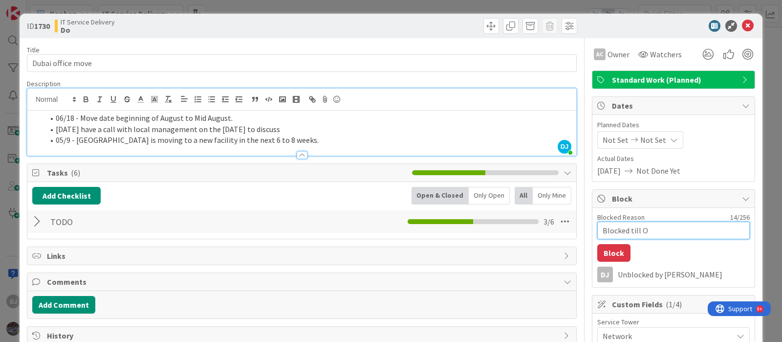
type textarea "Blocked till"
type textarea "x"
type textarea "Blocked till m"
type textarea "x"
type textarea "Blocked till mi"
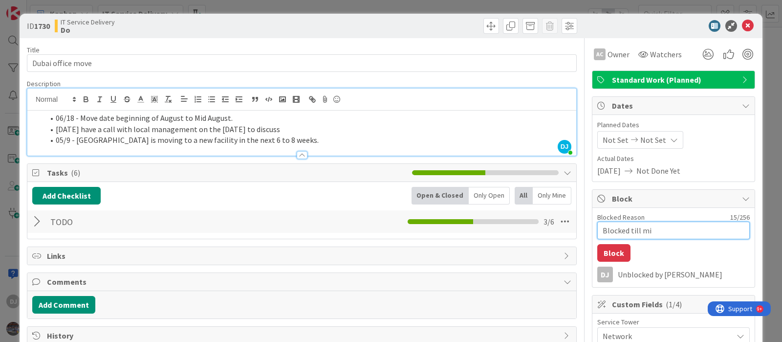
type textarea "x"
type textarea "Blocked till mid"
type textarea "x"
type textarea "Blocked till mid"
type textarea "x"
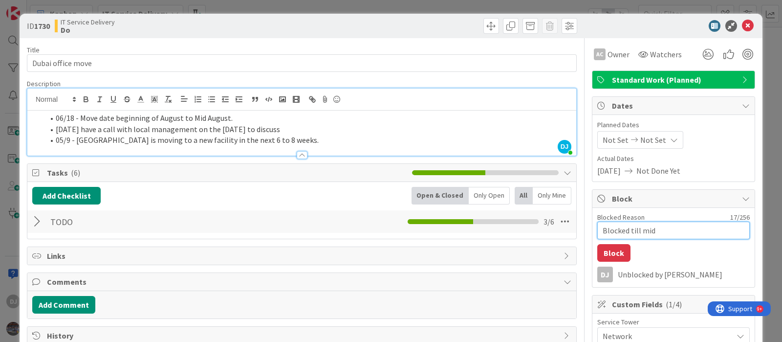
type textarea "Blocked till mid O"
type textarea "x"
type textarea "Blocked till mid Oc"
type textarea "x"
type textarea "Blocked till mid O"
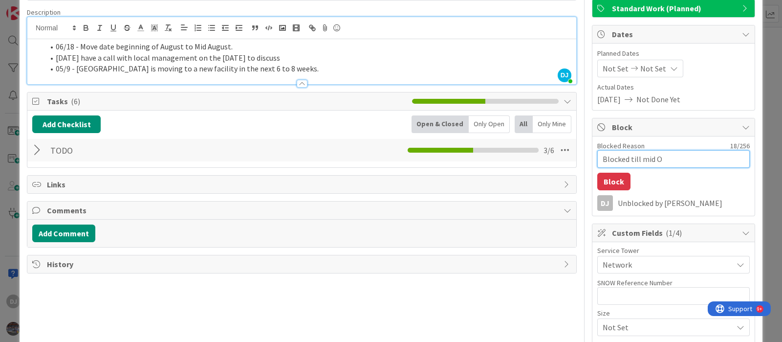
scroll to position [83, 0]
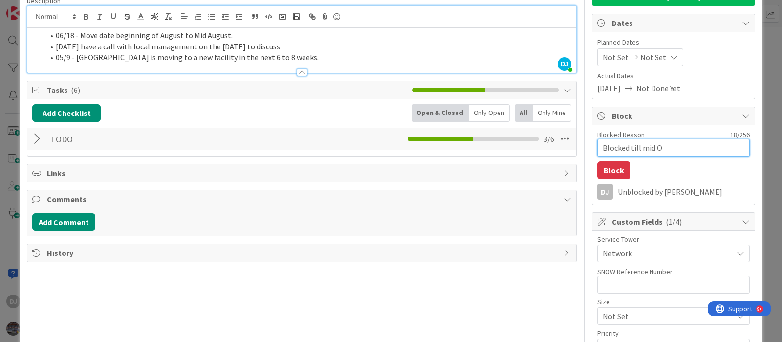
type textarea "x"
type textarea "Blocked till mid Oc"
type textarea "x"
type textarea "Blocked till mid Oct"
type textarea "x"
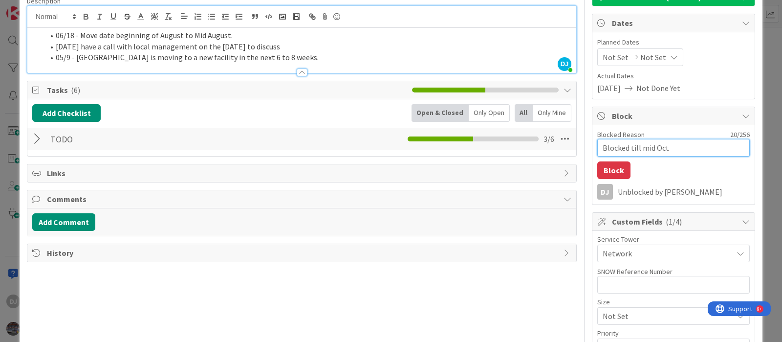
type textarea "Blocked till mid Octo"
type textarea "x"
type textarea "Blocked till mid Octob"
type textarea "x"
type textarea "Blocked till mid Octobe"
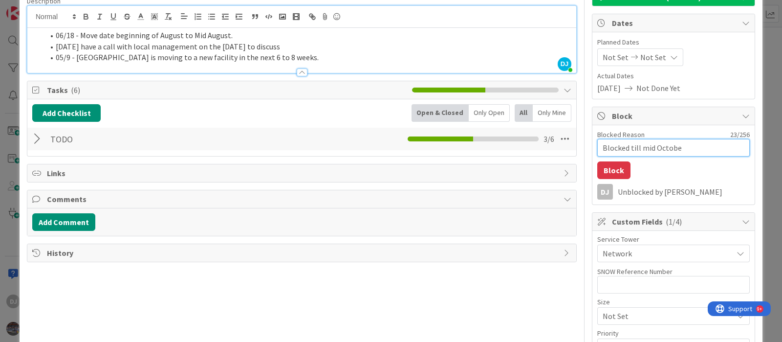
type textarea "x"
type textarea "Blocked till mid October"
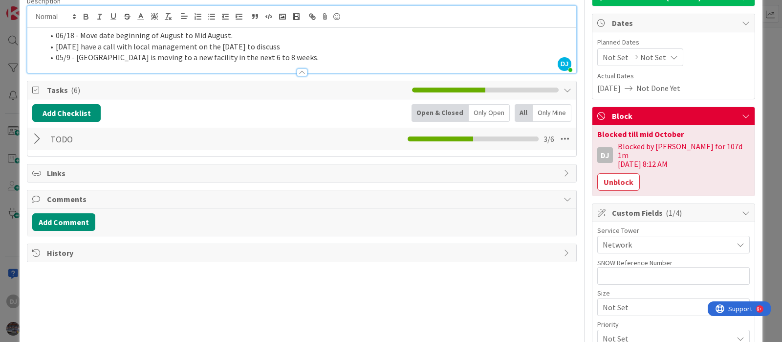
scroll to position [0, 0]
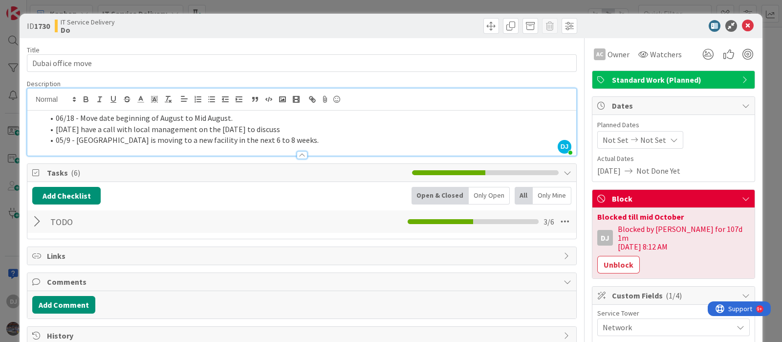
click at [380, 5] on div "ID 1730 IT Service Delivery Do Title 17 / 128 Dubai office move Description DJ …" at bounding box center [391, 171] width 782 height 342
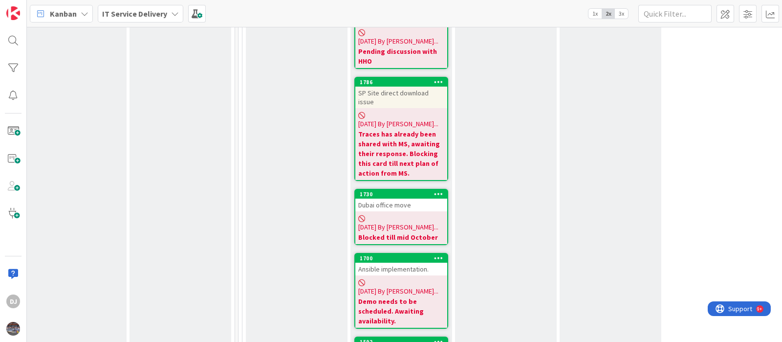
scroll to position [1649, 323]
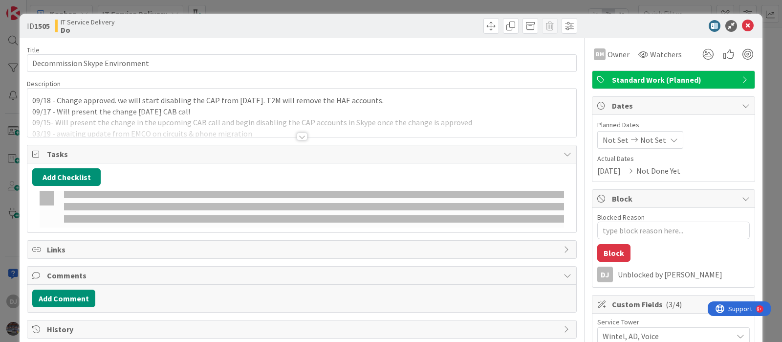
click at [302, 124] on div at bounding box center [301, 124] width 549 height 25
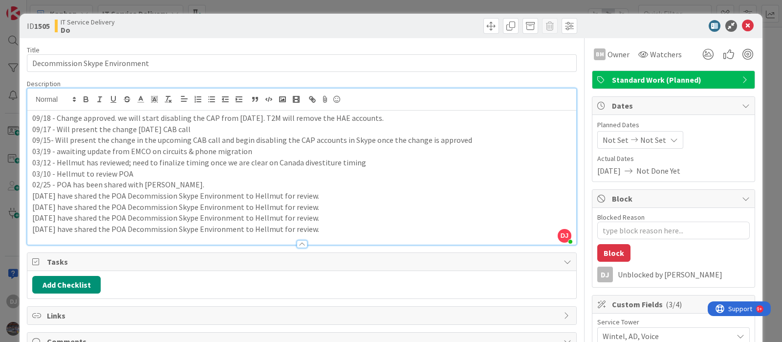
click at [467, 6] on div "ID 1505 IT Service Delivery Do Title 30 / 128 Decommission Skype Environment De…" at bounding box center [391, 171] width 782 height 342
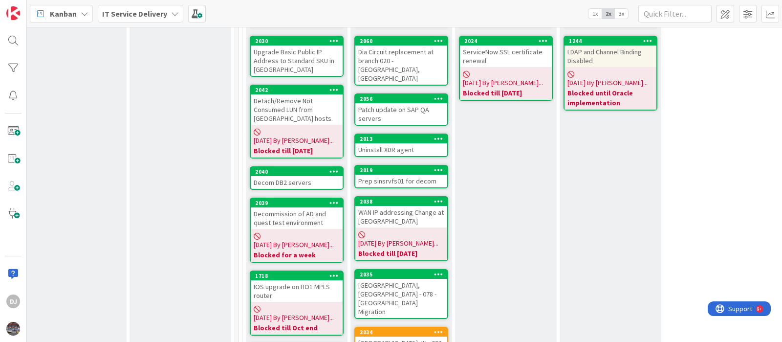
scroll to position [244, 323]
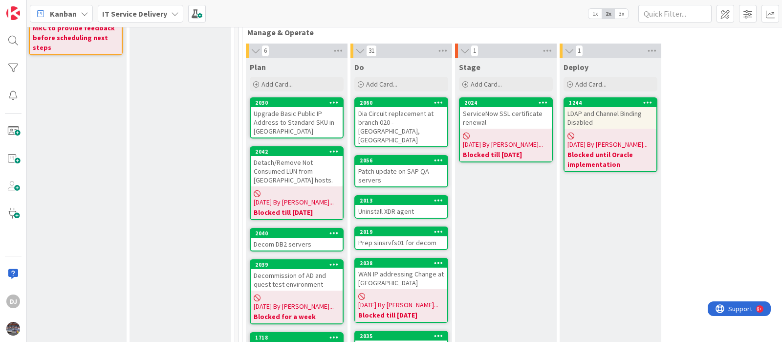
click at [511, 118] on div "ServiceNow SSL certificate renewal" at bounding box center [506, 118] width 92 height 22
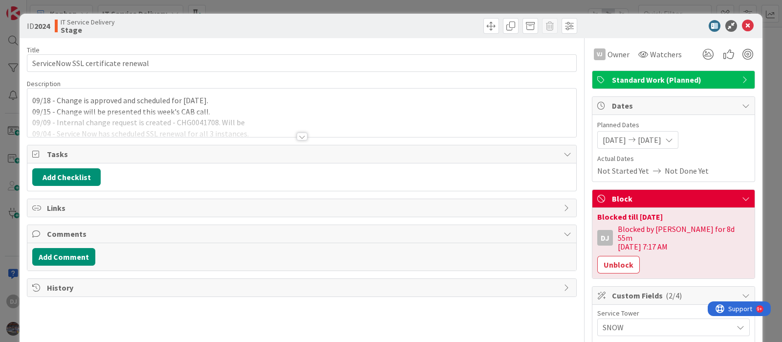
click at [329, 135] on div at bounding box center [301, 124] width 549 height 25
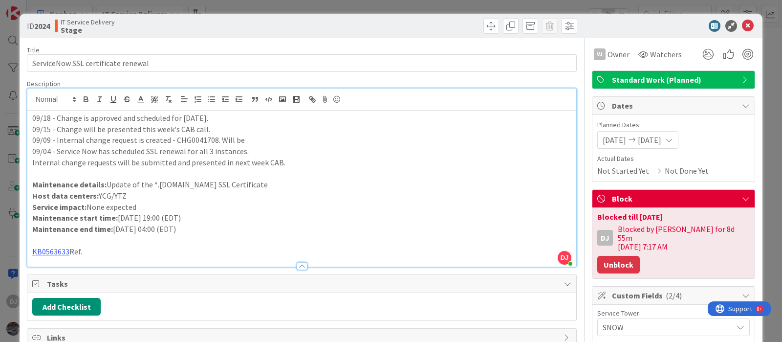
click at [597, 260] on button "Unblock" at bounding box center [618, 265] width 43 height 18
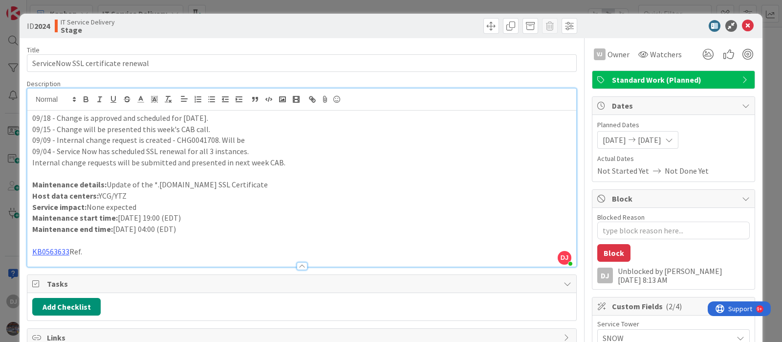
click at [376, 8] on div "ID 2024 IT Service Delivery Stage Title 35 / 128 ServiceNow SSL certificate ren…" at bounding box center [391, 171] width 782 height 342
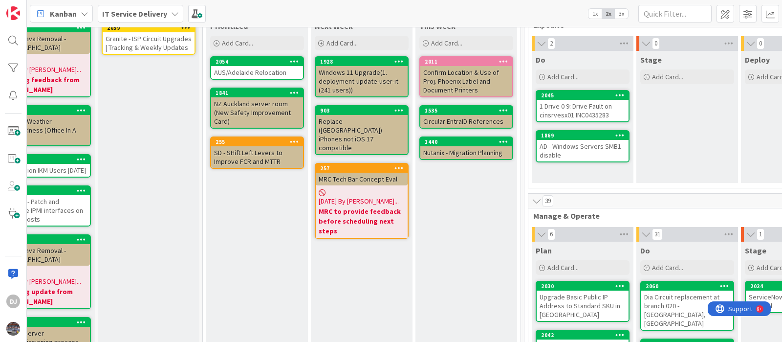
scroll to position [0, 37]
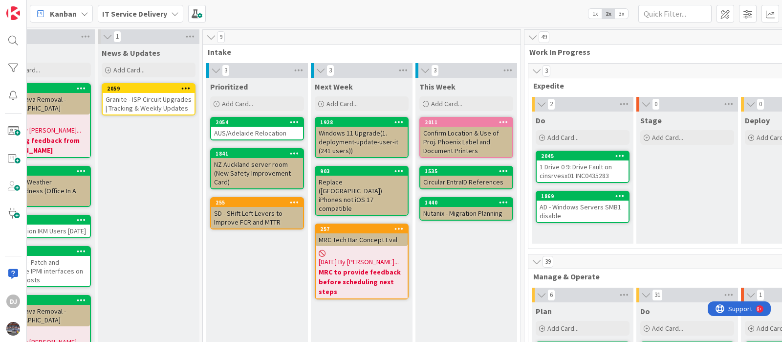
click at [129, 106] on div "Granite - ISP Circuit Upgrades | Tracking & Weekly Updates" at bounding box center [149, 104] width 92 height 22
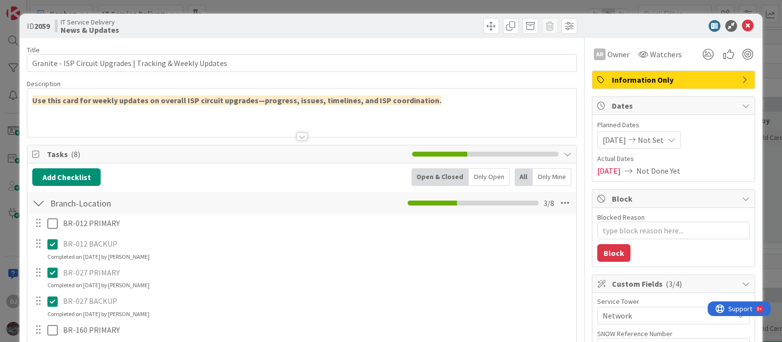
type textarea "x"
drag, startPoint x: 314, startPoint y: 4, endPoint x: 313, endPoint y: 52, distance: 47.9
click at [314, 4] on div "ID 2059 IT Service Delivery News & Updates Title 58 / 128 Granite - ISP Circuit…" at bounding box center [391, 171] width 782 height 342
